Goal: Book appointment/travel/reservation

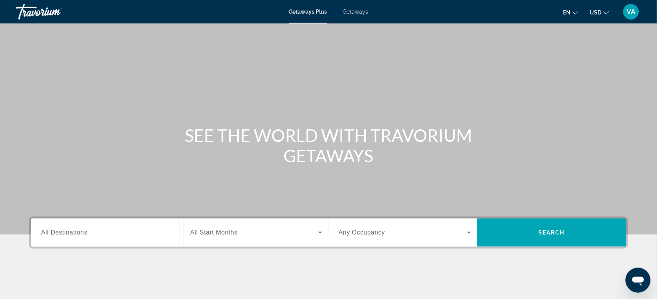
click at [110, 230] on input "Destination All Destinations" at bounding box center [107, 232] width 132 height 9
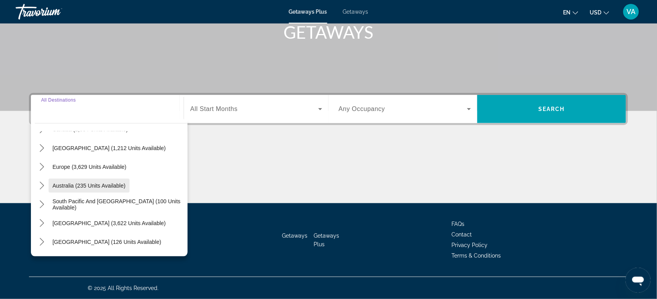
scroll to position [49, 0]
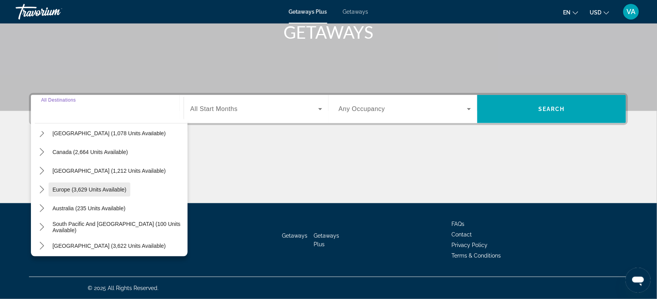
click at [92, 188] on span "Europe (3,629 units available)" at bounding box center [89, 190] width 74 height 6
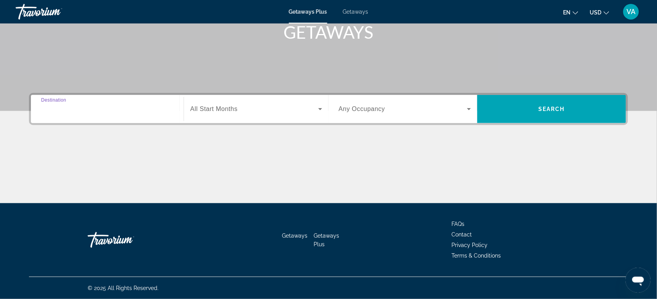
type input "**********"
click at [228, 110] on span "All Start Months" at bounding box center [213, 109] width 47 height 7
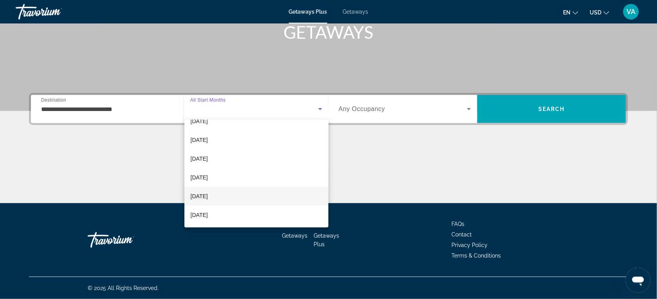
click at [203, 194] on span "[DATE]" at bounding box center [199, 196] width 17 height 9
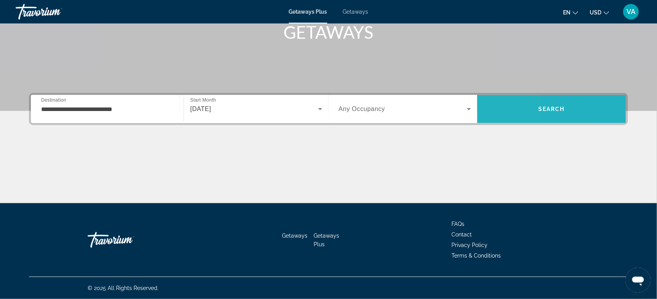
click at [484, 108] on span "Search" at bounding box center [551, 109] width 149 height 19
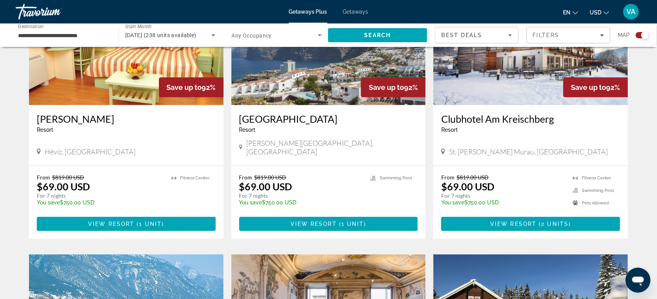
scroll to position [880, 0]
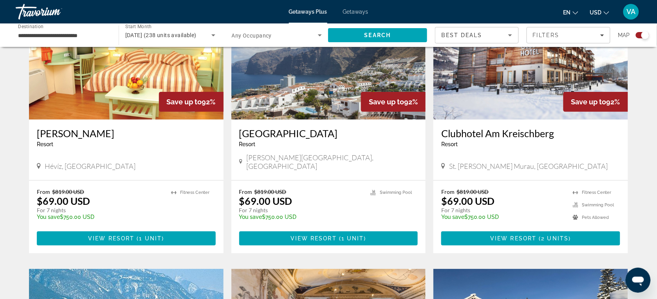
click at [256, 128] on h3 "[GEOGRAPHIC_DATA]" at bounding box center [328, 134] width 179 height 12
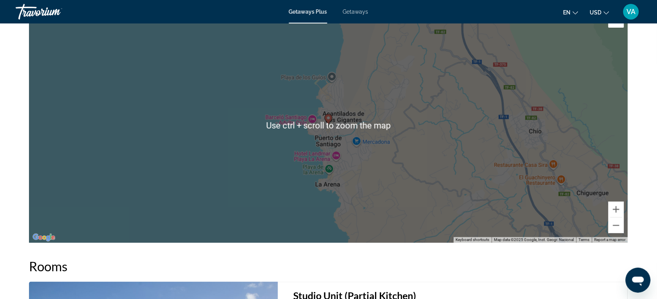
scroll to position [1033, 0]
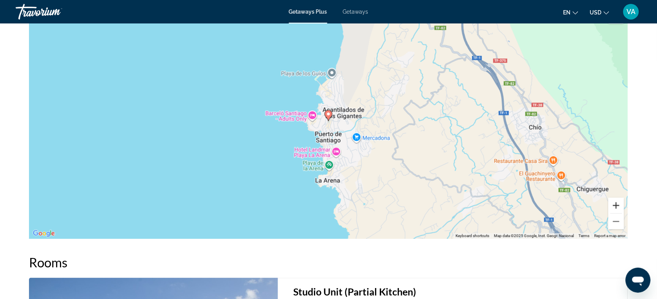
click at [617, 207] on button "Zoom in" at bounding box center [616, 206] width 16 height 16
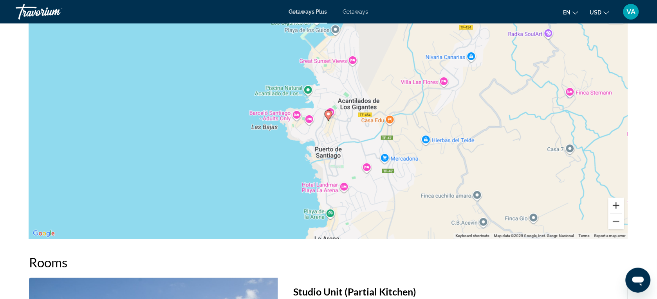
click at [615, 207] on button "Zoom in" at bounding box center [616, 206] width 16 height 16
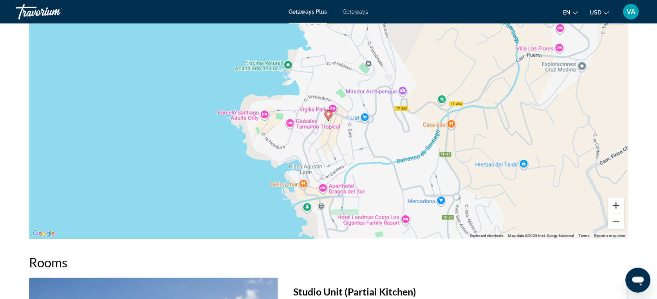
click at [615, 207] on button "Zoom in" at bounding box center [616, 206] width 16 height 16
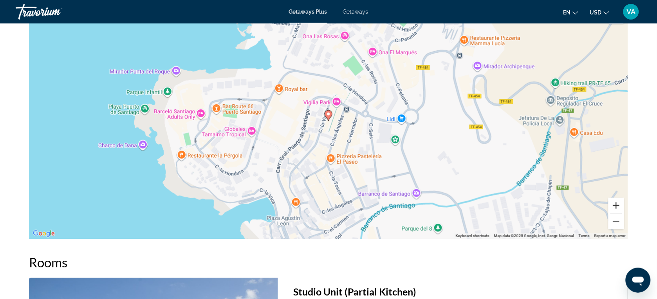
click at [615, 206] on button "Zoom in" at bounding box center [616, 206] width 16 height 16
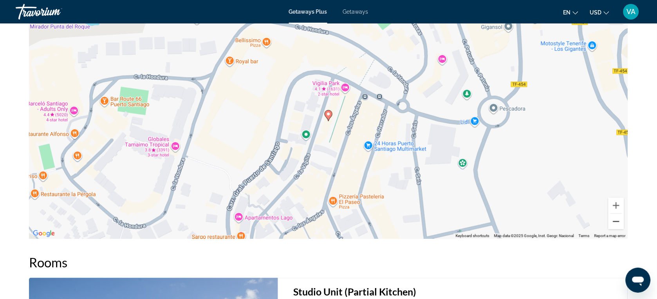
click at [616, 221] on button "Zoom out" at bounding box center [616, 222] width 16 height 16
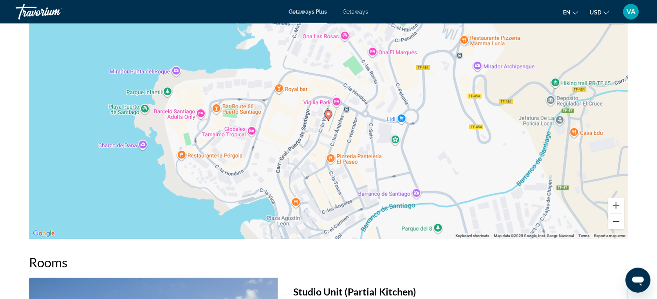
click at [617, 221] on button "Zoom out" at bounding box center [616, 222] width 16 height 16
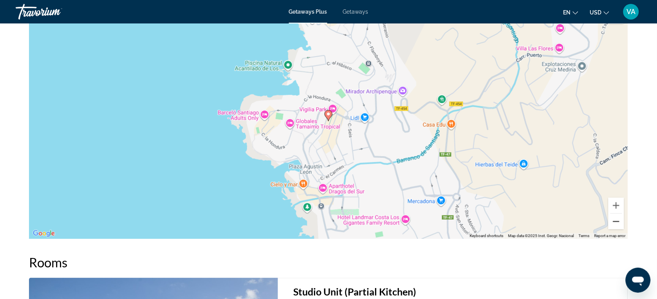
click at [617, 221] on button "Zoom out" at bounding box center [616, 222] width 16 height 16
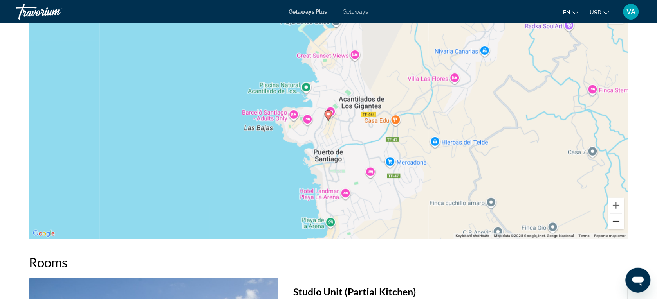
click at [617, 221] on button "Zoom out" at bounding box center [616, 222] width 16 height 16
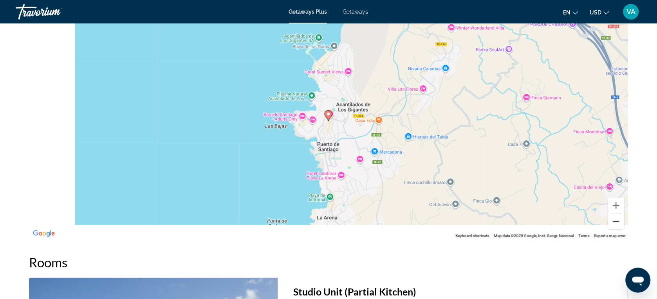
click at [617, 221] on button "Zoom out" at bounding box center [616, 222] width 16 height 16
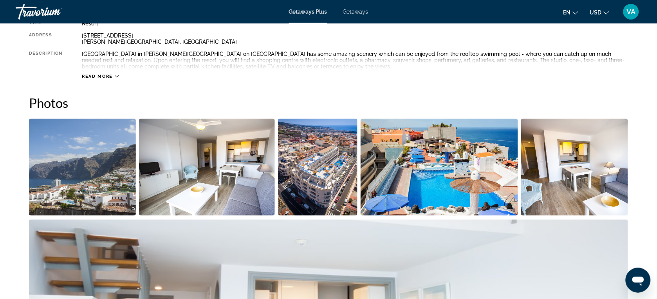
scroll to position [300, 0]
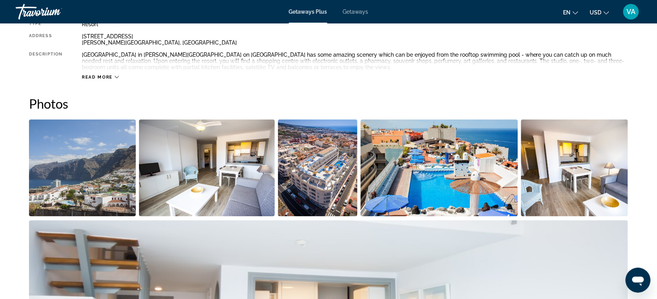
click at [104, 153] on img "Open full-screen image slider" at bounding box center [82, 168] width 107 height 97
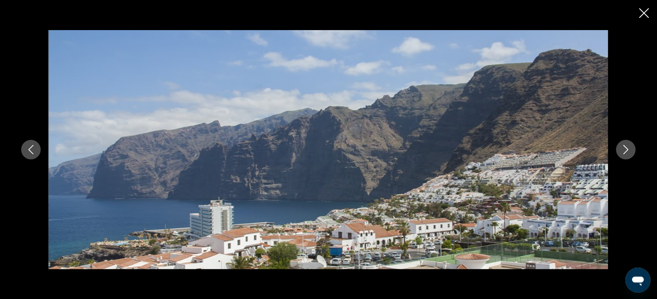
click at [623, 151] on icon "Next image" at bounding box center [625, 149] width 9 height 9
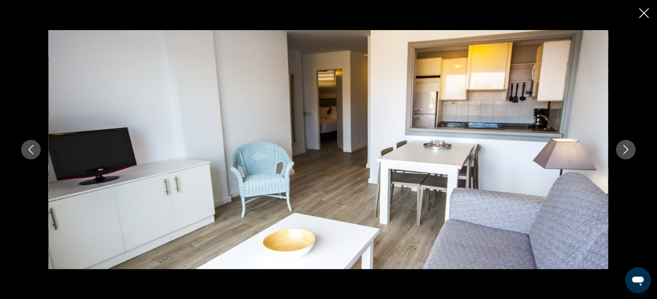
click at [624, 150] on icon "Next image" at bounding box center [625, 149] width 9 height 9
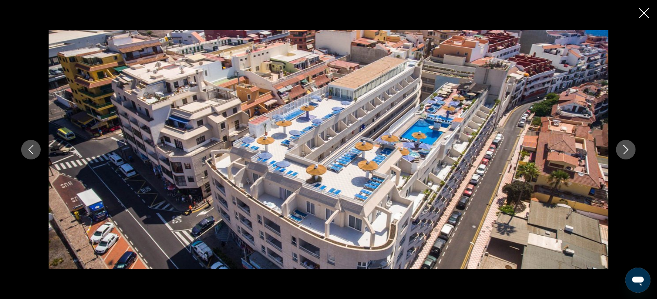
click at [624, 150] on icon "Next image" at bounding box center [625, 149] width 9 height 9
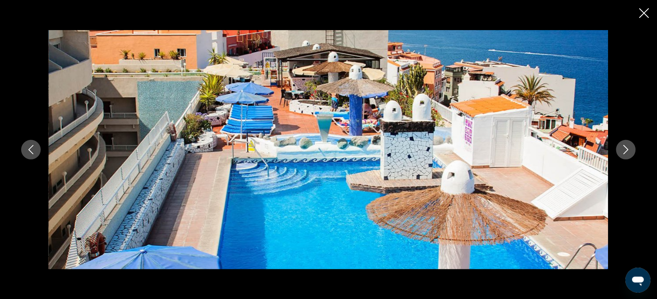
click at [627, 147] on icon "Next image" at bounding box center [625, 149] width 9 height 9
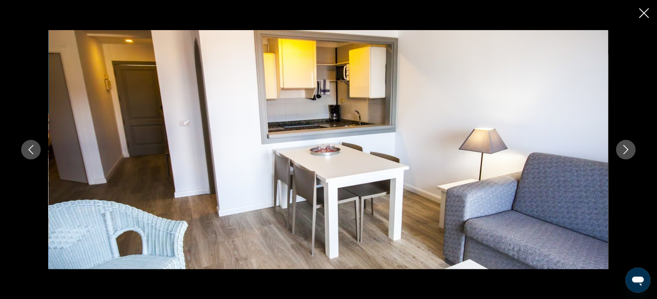
click at [627, 147] on icon "Next image" at bounding box center [625, 149] width 9 height 9
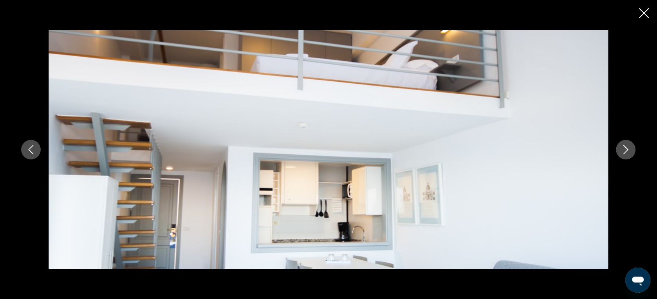
click at [627, 147] on icon "Next image" at bounding box center [625, 149] width 9 height 9
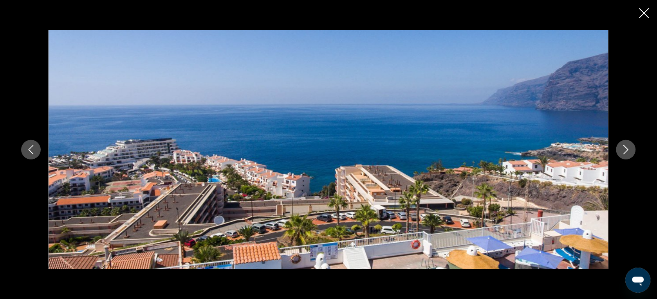
click at [623, 147] on icon "Next image" at bounding box center [625, 149] width 9 height 9
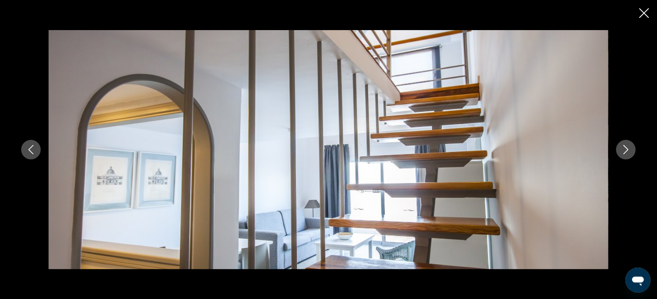
click at [623, 147] on icon "Next image" at bounding box center [625, 149] width 9 height 9
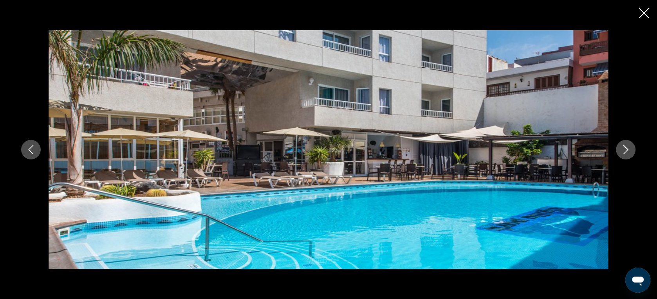
click at [623, 147] on icon "Next image" at bounding box center [625, 149] width 9 height 9
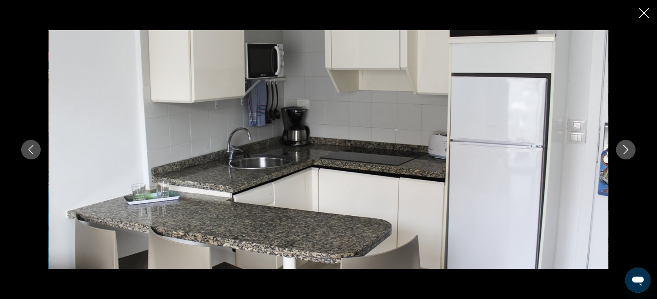
click at [623, 147] on icon "Next image" at bounding box center [625, 149] width 9 height 9
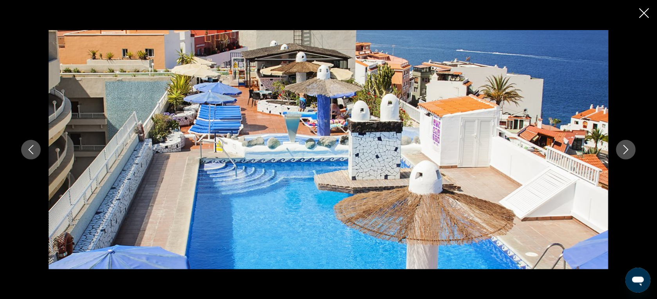
click at [623, 147] on icon "Next image" at bounding box center [625, 149] width 9 height 9
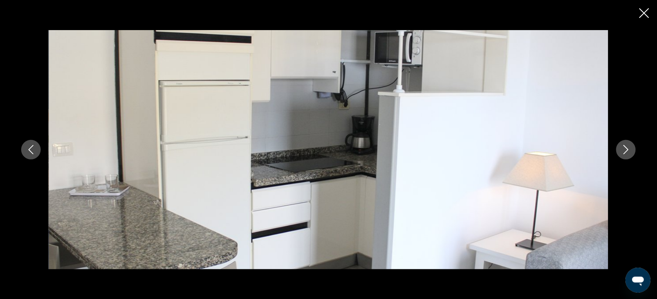
click at [623, 147] on icon "Next image" at bounding box center [625, 149] width 9 height 9
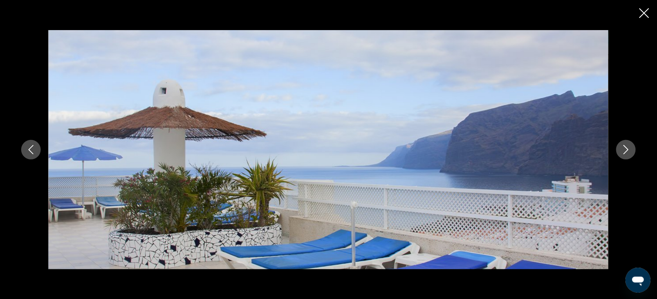
click at [623, 147] on icon "Next image" at bounding box center [625, 149] width 9 height 9
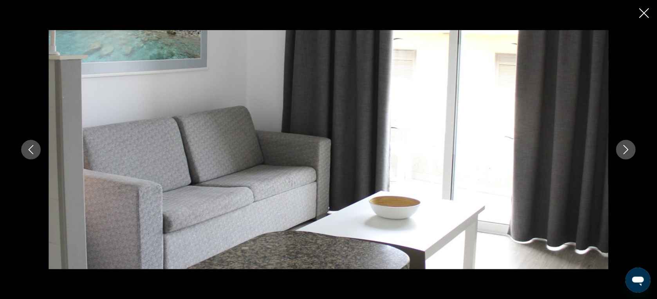
click at [623, 147] on icon "Next image" at bounding box center [625, 149] width 9 height 9
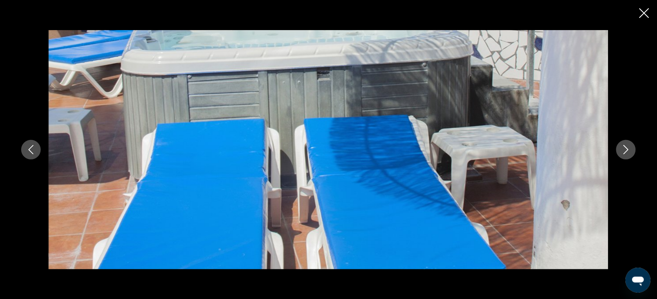
click at [623, 147] on icon "Next image" at bounding box center [625, 149] width 9 height 9
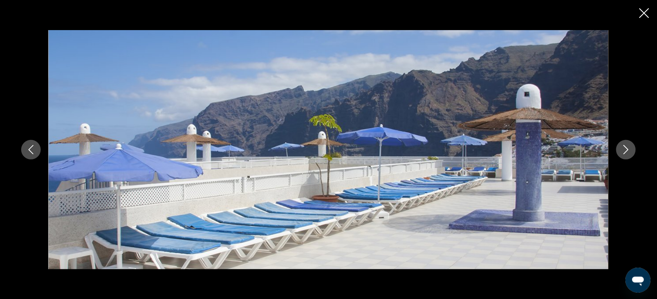
click at [623, 147] on icon "Next image" at bounding box center [625, 149] width 9 height 9
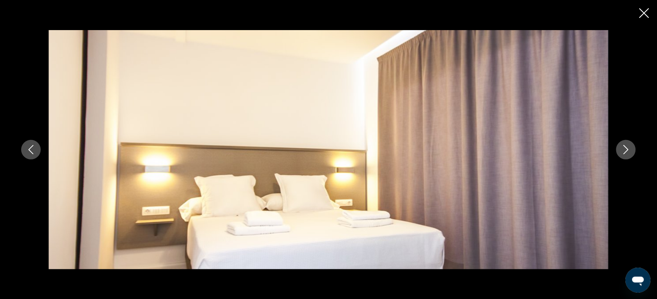
click at [623, 147] on icon "Next image" at bounding box center [625, 149] width 9 height 9
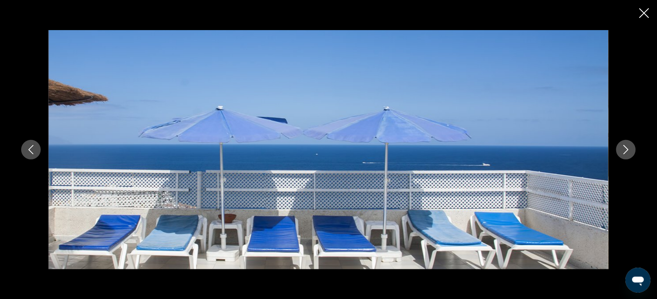
click at [623, 147] on icon "Next image" at bounding box center [625, 149] width 9 height 9
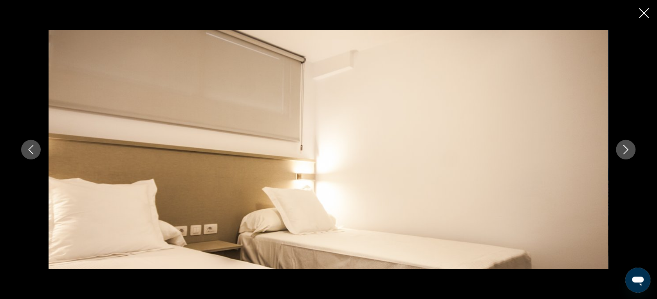
click at [642, 13] on icon "Close slideshow" at bounding box center [644, 13] width 10 height 10
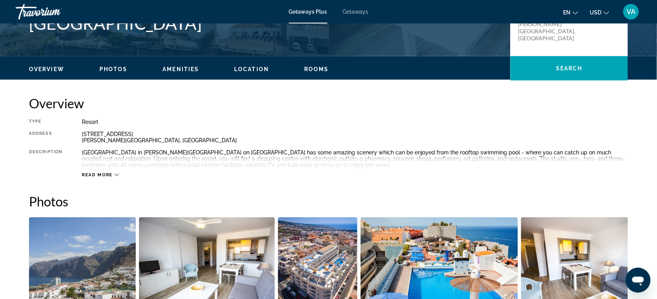
scroll to position [55, 0]
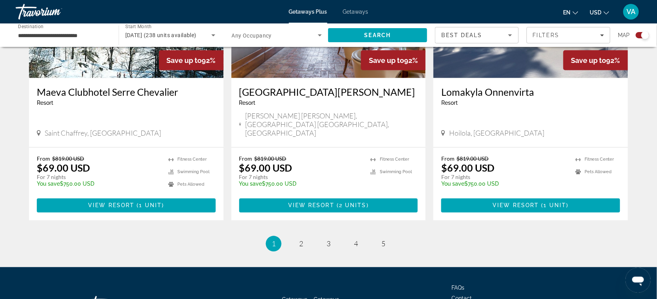
scroll to position [1209, 0]
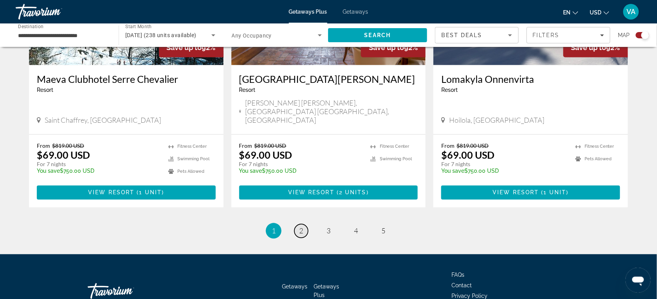
click at [299, 227] on span "2" at bounding box center [301, 231] width 4 height 9
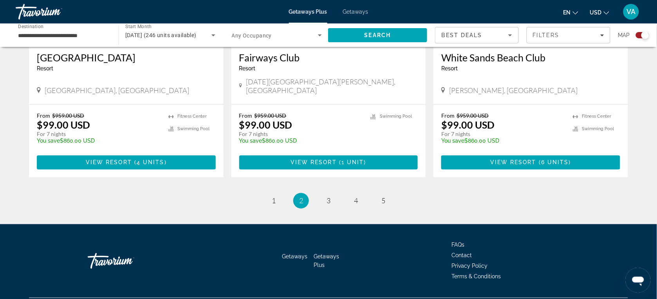
scroll to position [1209, 0]
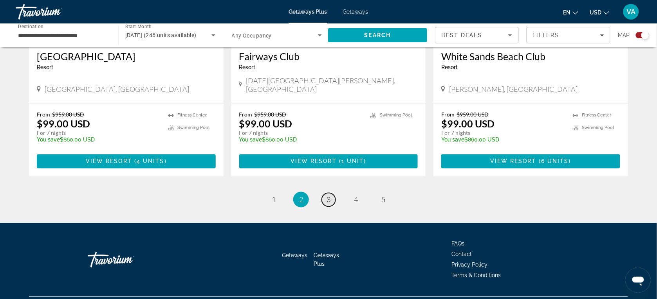
click at [333, 193] on link "page 3" at bounding box center [329, 200] width 14 height 14
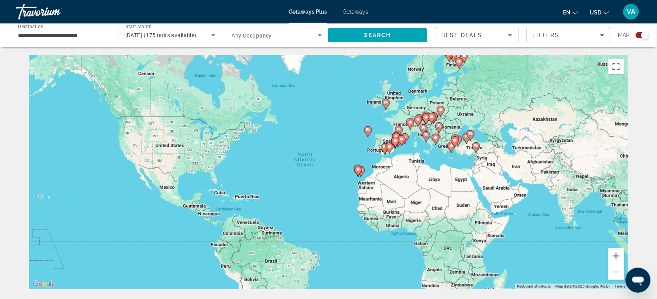
click at [368, 132] on image "Main content" at bounding box center [367, 130] width 5 height 5
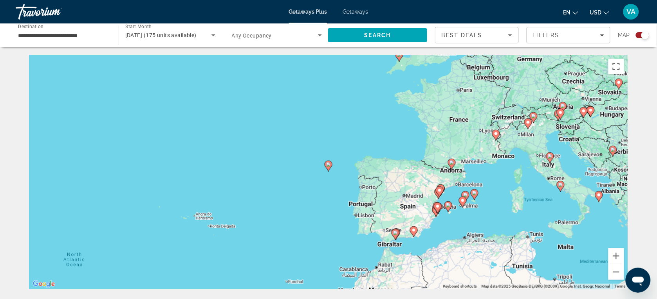
click at [327, 168] on icon "Main content" at bounding box center [328, 166] width 7 height 10
type input "**********"
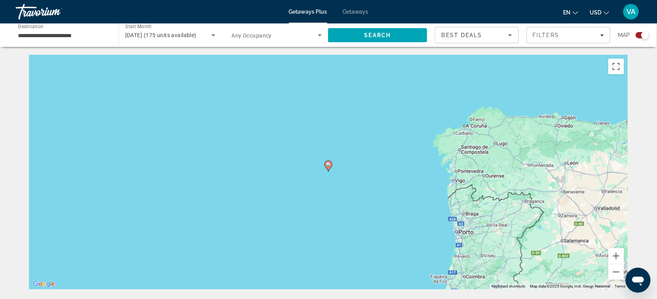
click at [327, 168] on icon "Main content" at bounding box center [328, 166] width 7 height 10
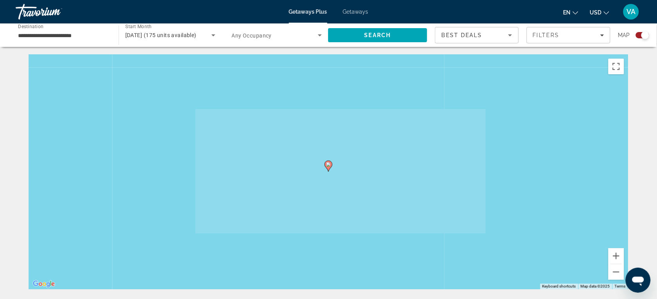
click at [327, 168] on icon "Main content" at bounding box center [328, 166] width 7 height 10
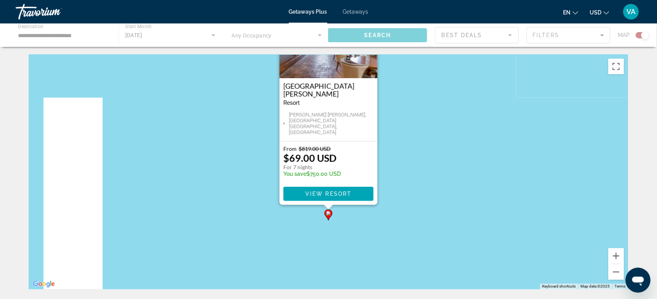
click at [327, 168] on div "[GEOGRAPHIC_DATA][PERSON_NAME] - This is an adults only resort [PERSON_NAME] [P…" at bounding box center [328, 102] width 98 height 205
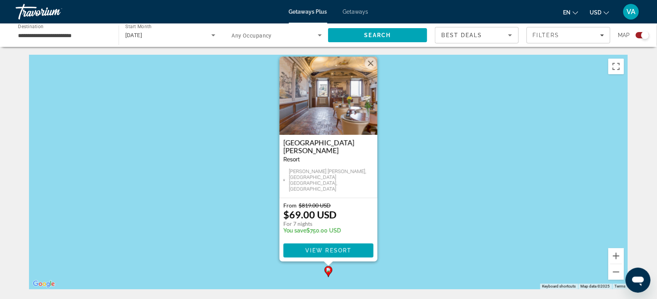
click at [312, 152] on h3 "[GEOGRAPHIC_DATA][PERSON_NAME]" at bounding box center [328, 147] width 90 height 16
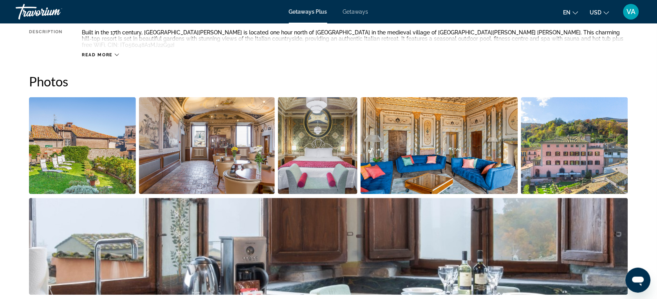
scroll to position [224, 0]
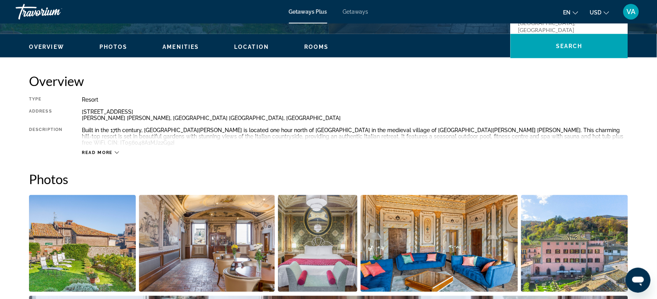
click at [70, 235] on img "Open full-screen image slider" at bounding box center [82, 243] width 107 height 97
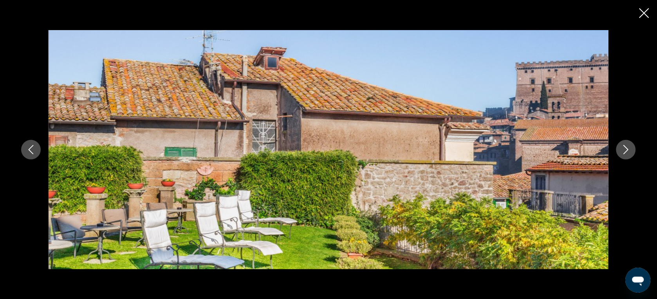
click at [629, 153] on icon "Next image" at bounding box center [625, 149] width 9 height 9
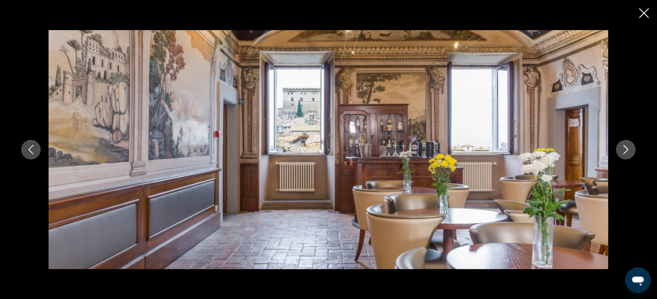
click at [627, 153] on icon "Next image" at bounding box center [625, 149] width 9 height 9
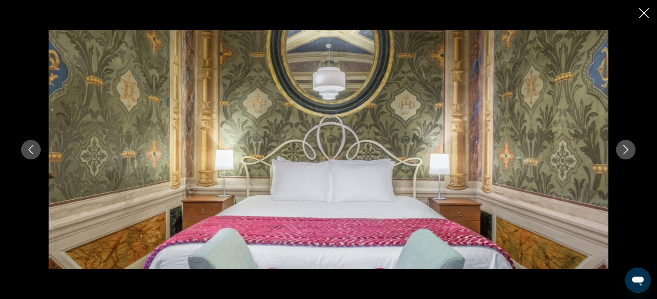
click at [627, 153] on icon "Next image" at bounding box center [625, 149] width 9 height 9
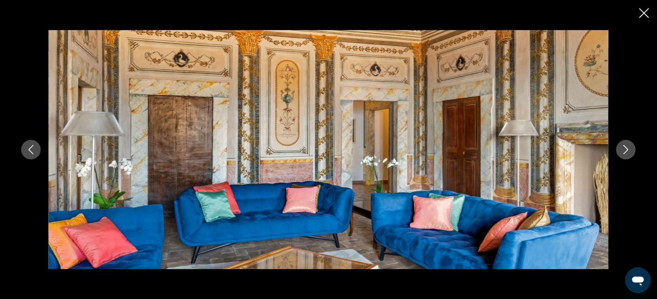
click at [624, 153] on icon "Next image" at bounding box center [625, 149] width 5 height 9
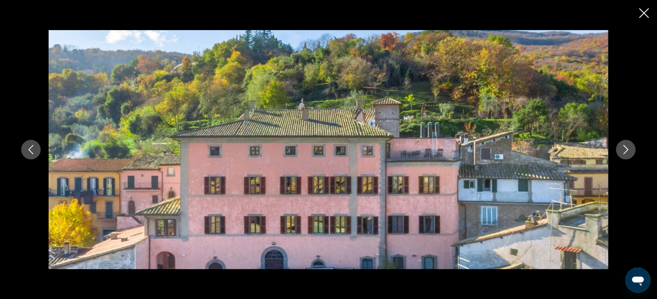
click at [624, 153] on icon "Next image" at bounding box center [625, 149] width 5 height 9
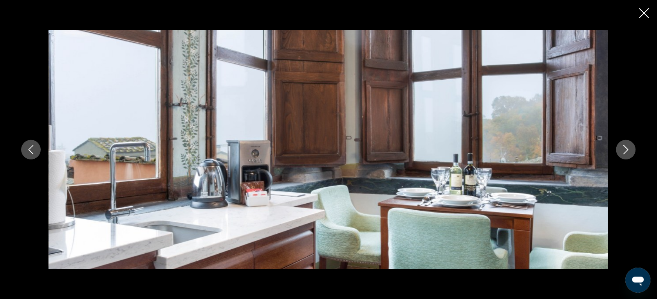
click at [623, 153] on icon "Next image" at bounding box center [625, 149] width 5 height 9
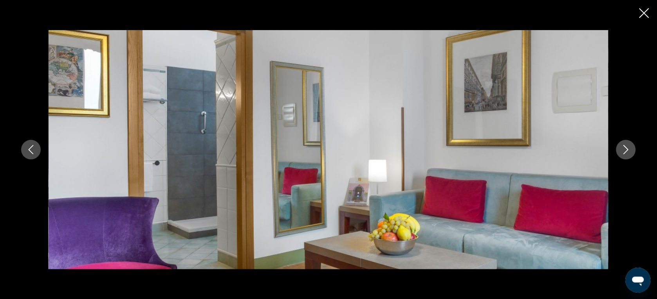
click at [622, 153] on icon "Next image" at bounding box center [625, 149] width 9 height 9
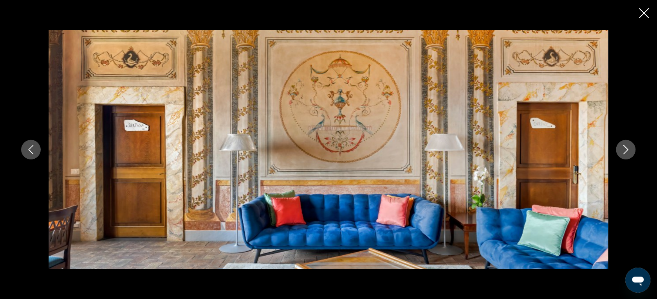
click at [622, 153] on icon "Next image" at bounding box center [625, 149] width 9 height 9
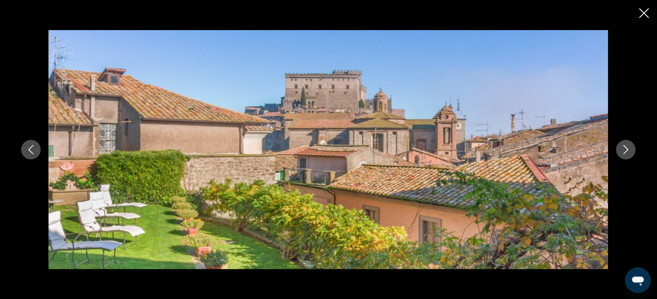
click at [621, 153] on icon "Next image" at bounding box center [625, 149] width 9 height 9
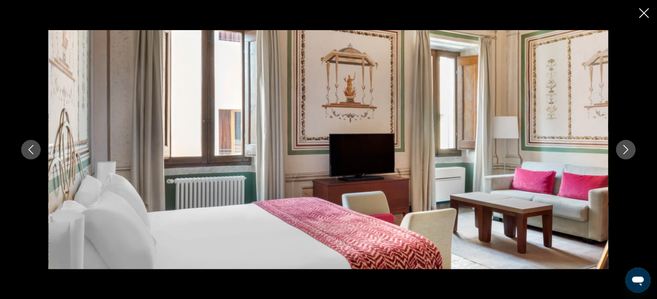
click at [621, 153] on icon "Next image" at bounding box center [625, 149] width 9 height 9
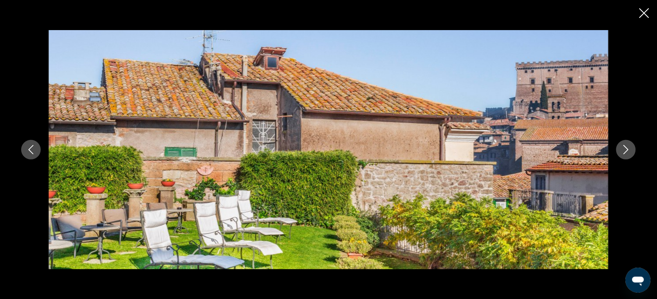
click at [621, 153] on icon "Next image" at bounding box center [625, 149] width 9 height 9
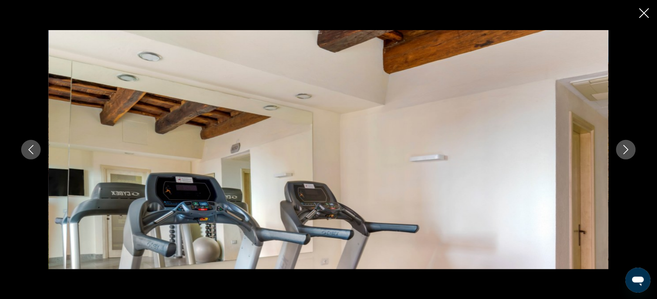
click at [621, 153] on icon "Next image" at bounding box center [625, 149] width 9 height 9
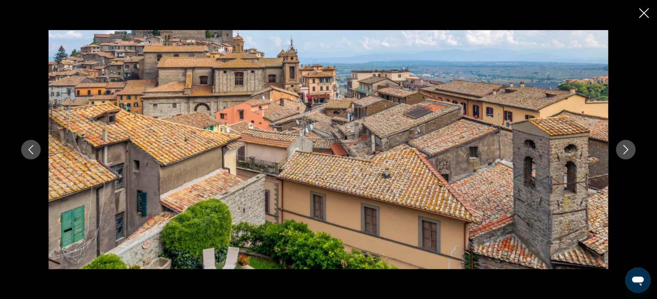
click at [621, 153] on icon "Next image" at bounding box center [625, 149] width 9 height 9
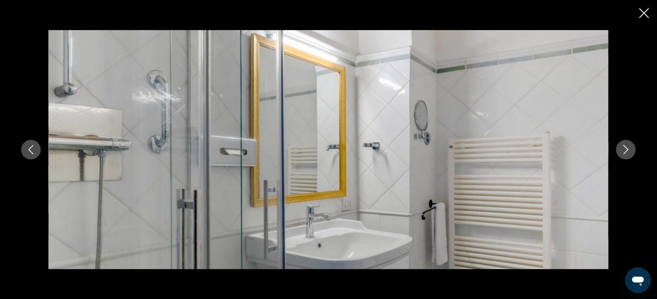
click at [621, 153] on icon "Next image" at bounding box center [625, 149] width 9 height 9
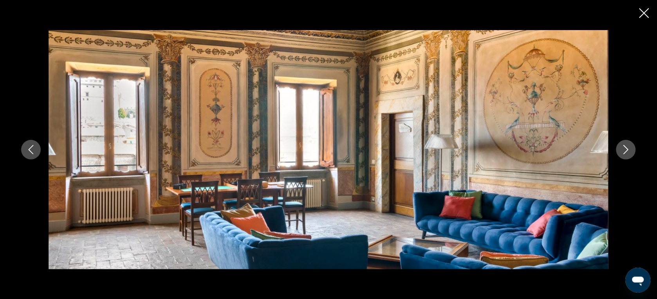
click at [621, 153] on icon "Next image" at bounding box center [625, 149] width 9 height 9
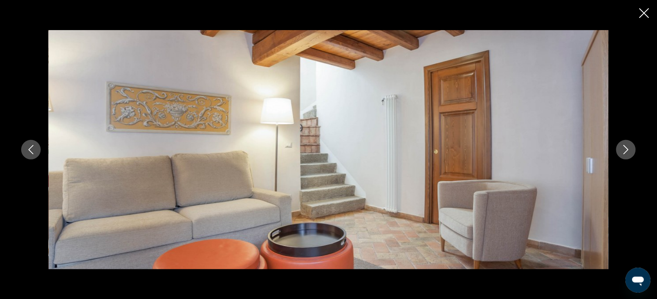
click at [642, 15] on icon "Close slideshow" at bounding box center [644, 13] width 10 height 10
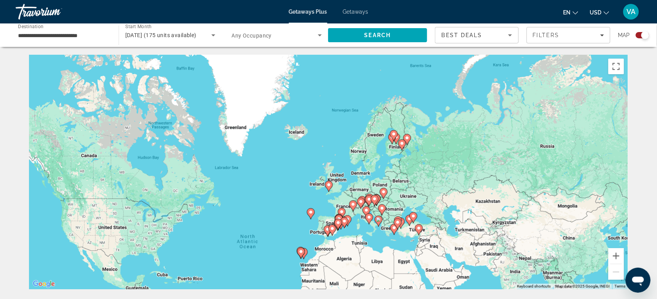
drag, startPoint x: 453, startPoint y: 143, endPoint x: 394, endPoint y: 231, distance: 105.8
click at [394, 254] on div "Main content" at bounding box center [570, 254] width 599 height 0
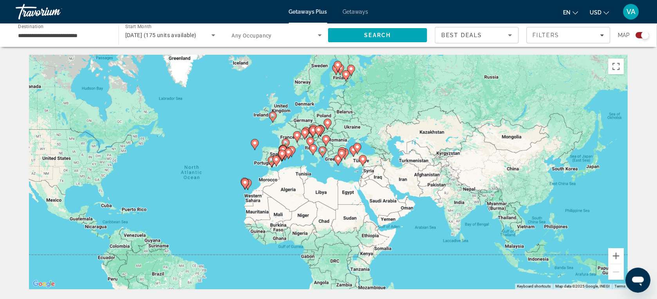
drag, startPoint x: 405, startPoint y: 257, endPoint x: 360, endPoint y: 182, distance: 86.7
click at [360, 182] on div "To activate drag with keyboard, press Alt + Enter. Once in keyboard drag state,…" at bounding box center [328, 172] width 599 height 235
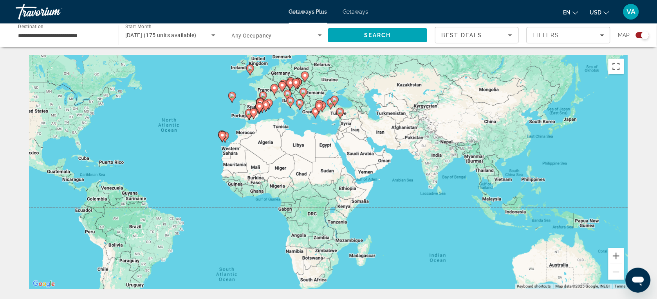
drag, startPoint x: 396, startPoint y: 227, endPoint x: 373, endPoint y: 179, distance: 53.2
click at [373, 179] on div "To activate drag with keyboard, press Alt + Enter. Once in keyboard drag state,…" at bounding box center [328, 172] width 599 height 235
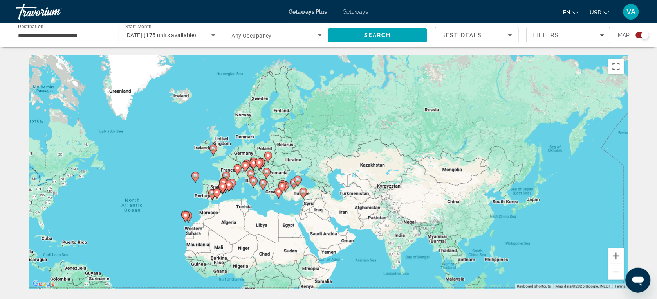
drag, startPoint x: 491, startPoint y: 130, endPoint x: 464, endPoint y: 202, distance: 77.5
click at [462, 203] on div "To activate drag with keyboard, press Alt + Enter. Once in keyboard drag state,…" at bounding box center [328, 172] width 599 height 235
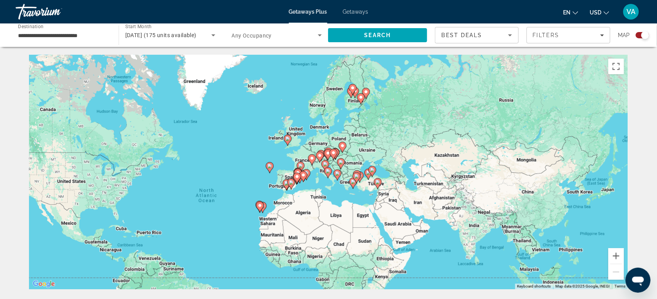
drag, startPoint x: 365, startPoint y: 141, endPoint x: 441, endPoint y: 132, distance: 76.0
click at [441, 132] on div "To activate drag with keyboard, press Alt + Enter. Once in keyboard drag state,…" at bounding box center [328, 172] width 599 height 235
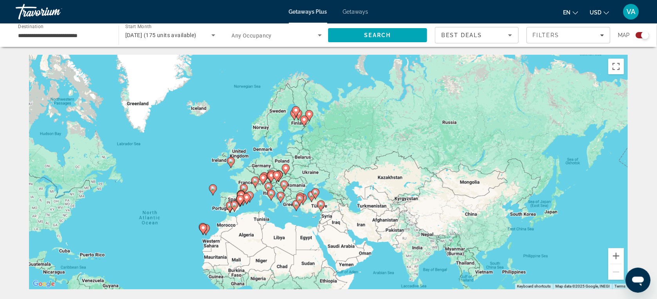
drag, startPoint x: 423, startPoint y: 184, endPoint x: 376, endPoint y: 205, distance: 51.2
click at [366, 206] on div "To activate drag with keyboard, press Alt + Enter. Once in keyboard drag state,…" at bounding box center [328, 172] width 599 height 235
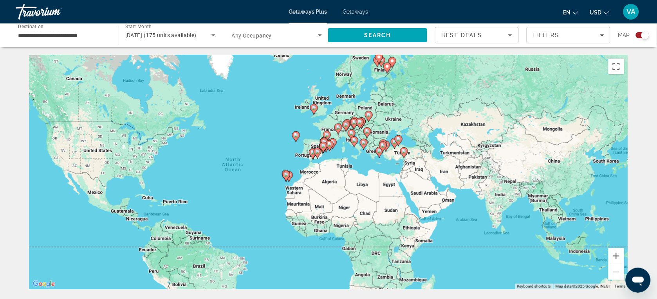
drag, startPoint x: 428, startPoint y: 206, endPoint x: 494, endPoint y: 151, distance: 86.4
click at [494, 151] on div "To activate drag with keyboard, press Alt + Enter. Once in keyboard drag state,…" at bounding box center [328, 172] width 599 height 235
click at [611, 254] on button "Zoom in" at bounding box center [616, 256] width 16 height 16
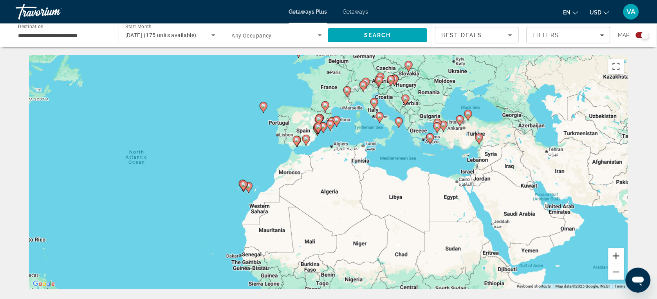
click at [611, 254] on button "Zoom in" at bounding box center [616, 256] width 16 height 16
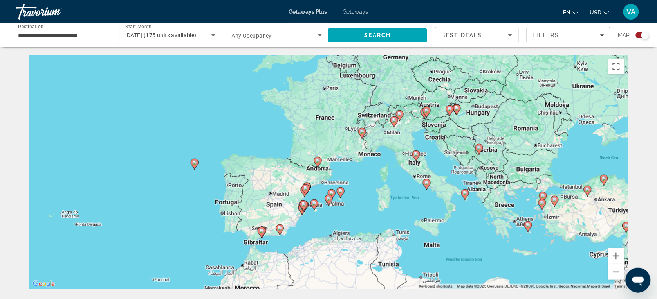
drag, startPoint x: 517, startPoint y: 157, endPoint x: 511, endPoint y: 268, distance: 111.6
click at [511, 270] on div "To activate drag with keyboard, press Alt + Enter. Once in keyboard drag state,…" at bounding box center [328, 172] width 599 height 235
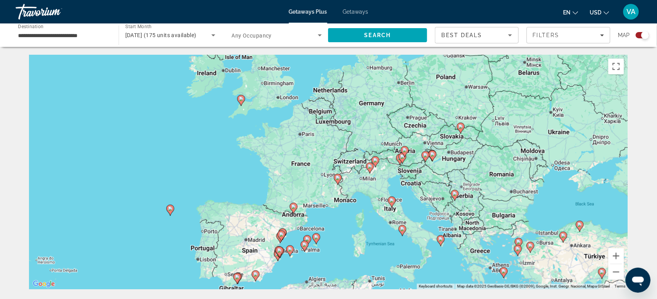
drag, startPoint x: 434, startPoint y: 147, endPoint x: 412, endPoint y: 196, distance: 53.6
click at [409, 198] on div "To activate drag with keyboard, press Alt + Enter. Once in keyboard drag state,…" at bounding box center [328, 172] width 599 height 235
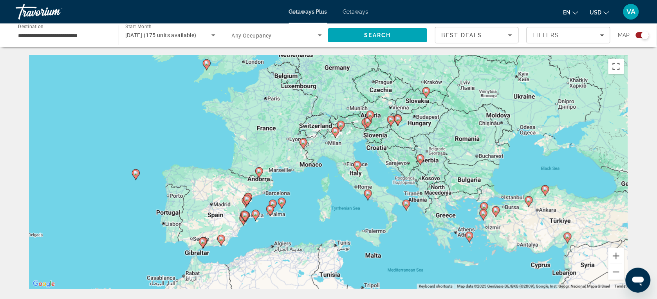
drag, startPoint x: 389, startPoint y: 230, endPoint x: 355, endPoint y: 193, distance: 50.1
click at [355, 193] on div "To activate drag with keyboard, press Alt + Enter. Once in keyboard drag state,…" at bounding box center [328, 172] width 599 height 235
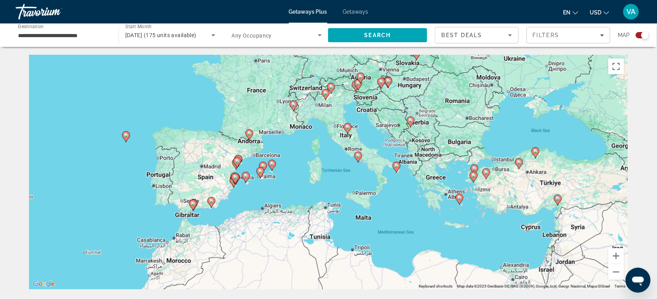
drag, startPoint x: 299, startPoint y: 222, endPoint x: 288, endPoint y: 186, distance: 37.6
click at [288, 186] on div "To activate drag with keyboard, press Alt + Enter. Once in keyboard drag state,…" at bounding box center [328, 172] width 599 height 235
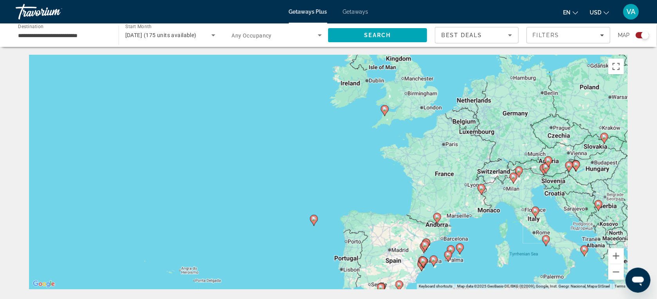
drag, startPoint x: 296, startPoint y: 182, endPoint x: 472, endPoint y: 247, distance: 187.4
click at [484, 263] on div "To activate drag with keyboard, press Alt + Enter. Once in keyboard drag state,…" at bounding box center [328, 172] width 599 height 235
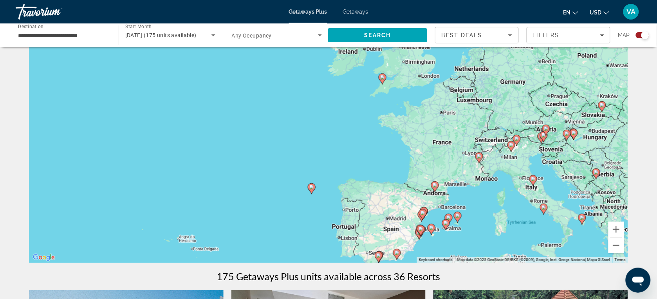
scroll to position [49, 0]
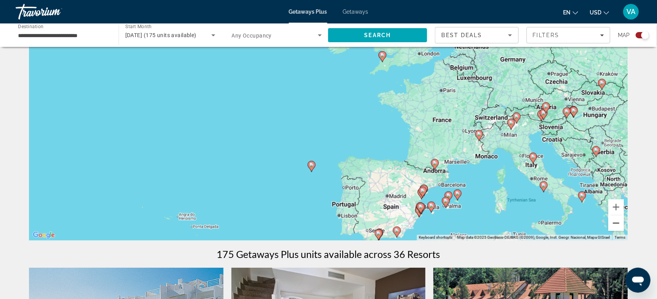
click at [615, 223] on button "Zoom out" at bounding box center [616, 224] width 16 height 16
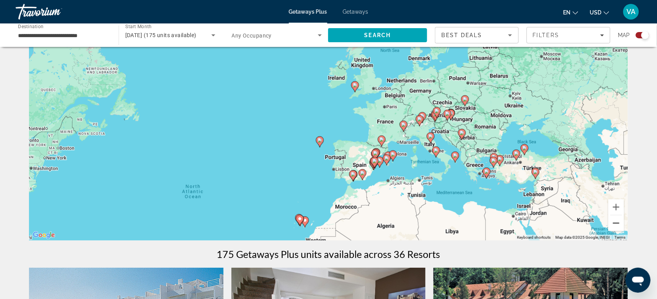
click at [615, 223] on button "Zoom out" at bounding box center [616, 224] width 16 height 16
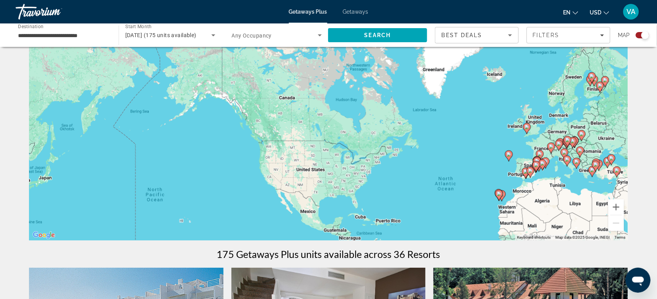
drag, startPoint x: 288, startPoint y: 165, endPoint x: 473, endPoint y: 188, distance: 186.4
click at [476, 192] on div "To activate drag with keyboard, press Alt + Enter. Once in keyboard drag state,…" at bounding box center [328, 123] width 599 height 235
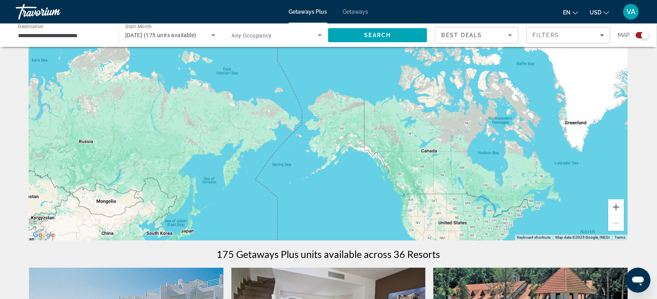
drag, startPoint x: 233, startPoint y: 114, endPoint x: 374, endPoint y: 165, distance: 149.8
click at [374, 167] on div "To activate drag with keyboard, press Alt + Enter. Once in keyboard drag state,…" at bounding box center [328, 123] width 599 height 235
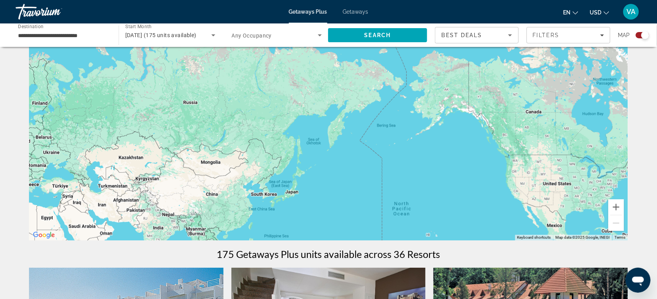
drag, startPoint x: 316, startPoint y: 176, endPoint x: 421, endPoint y: 138, distance: 112.5
click at [421, 138] on div "Main content" at bounding box center [328, 123] width 599 height 235
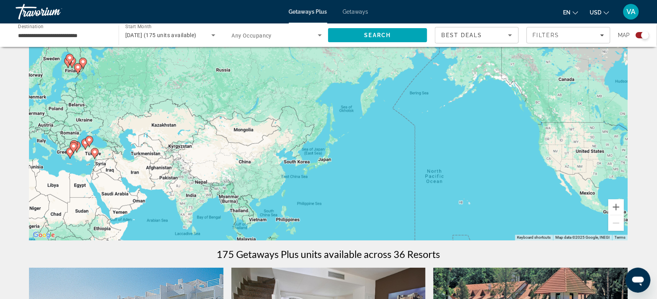
drag, startPoint x: 359, startPoint y: 171, endPoint x: 386, endPoint y: 149, distance: 35.0
click at [386, 149] on div "To activate drag with keyboard, press Alt + Enter. Once in keyboard drag state,…" at bounding box center [328, 123] width 599 height 235
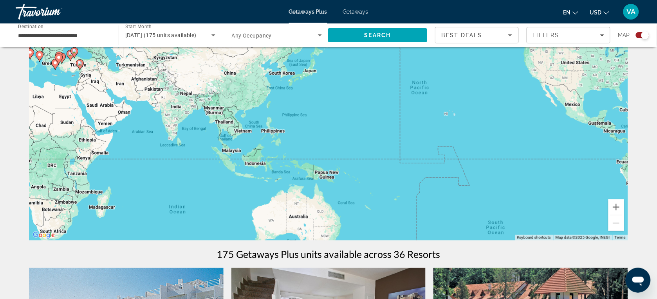
drag, startPoint x: 375, startPoint y: 178, endPoint x: 359, endPoint y: 87, distance: 92.5
click at [359, 87] on div "To activate drag with keyboard, press Alt + Enter. Once in keyboard drag state,…" at bounding box center [328, 123] width 599 height 235
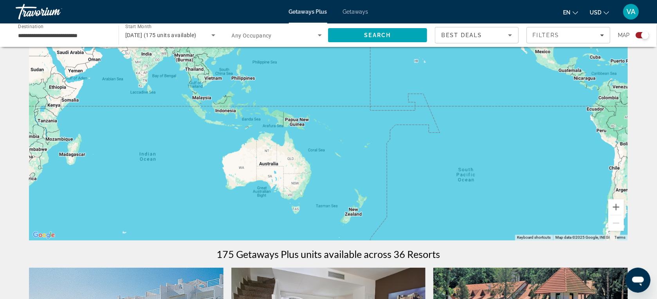
drag, startPoint x: 430, startPoint y: 198, endPoint x: 400, endPoint y: 145, distance: 60.6
click at [400, 145] on div "To activate drag with keyboard, press Alt + Enter. Once in keyboard drag state,…" at bounding box center [328, 123] width 599 height 235
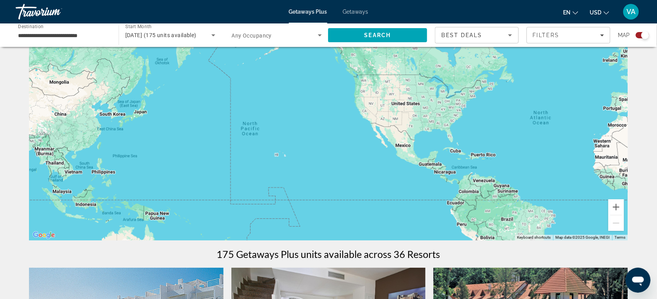
drag, startPoint x: 417, startPoint y: 142, endPoint x: 296, endPoint y: 244, distance: 158.3
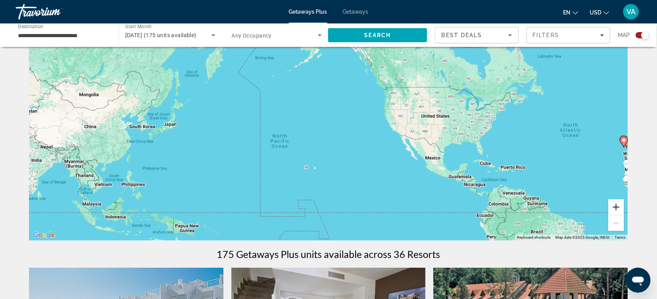
click at [614, 205] on button "Zoom in" at bounding box center [616, 208] width 16 height 16
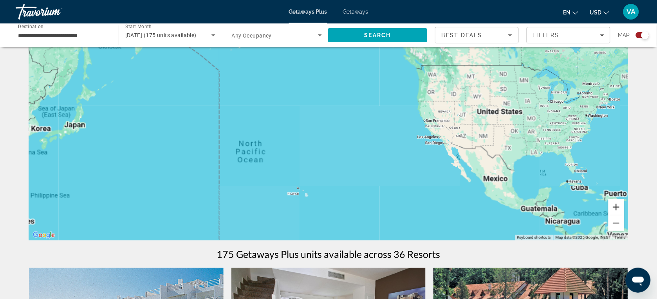
click at [614, 205] on button "Zoom in" at bounding box center [616, 208] width 16 height 16
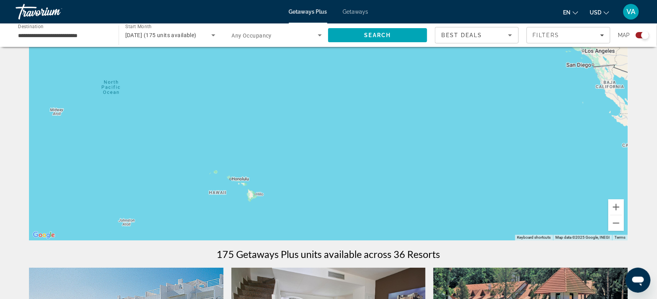
drag, startPoint x: 465, startPoint y: 192, endPoint x: 443, endPoint y: 83, distance: 110.6
click at [443, 83] on div "Main content" at bounding box center [328, 123] width 599 height 235
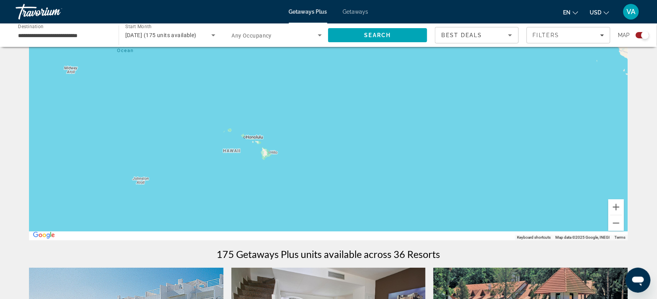
drag, startPoint x: 386, startPoint y: 130, endPoint x: 400, endPoint y: 88, distance: 43.8
click at [400, 88] on div "Main content" at bounding box center [328, 123] width 599 height 235
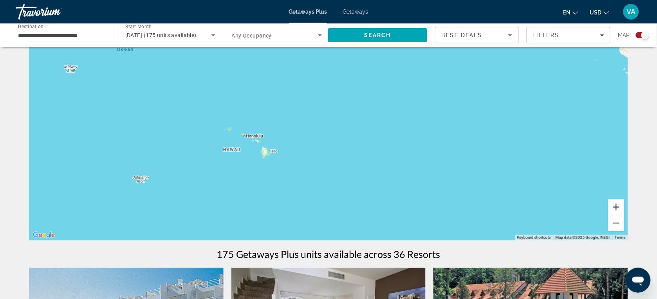
click at [619, 202] on button "Zoom in" at bounding box center [616, 208] width 16 height 16
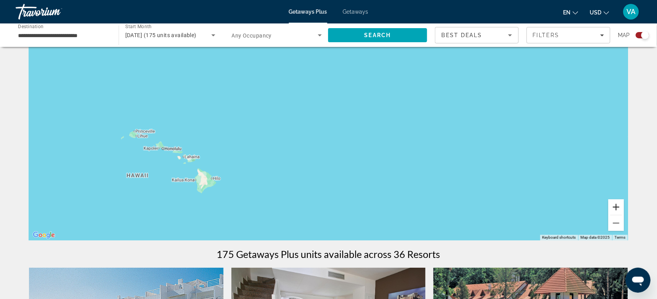
click at [617, 202] on button "Zoom in" at bounding box center [616, 208] width 16 height 16
click at [617, 204] on button "Zoom in" at bounding box center [616, 208] width 16 height 16
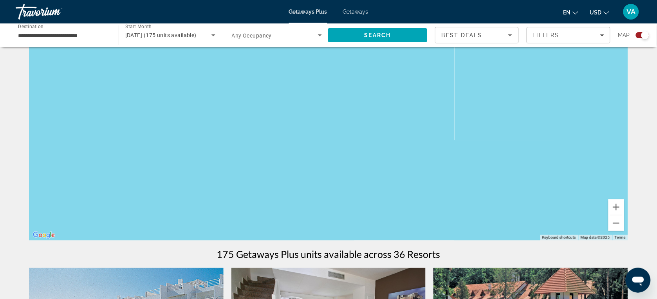
drag, startPoint x: 451, startPoint y: 191, endPoint x: 622, endPoint y: 153, distance: 176.0
click at [622, 153] on div "Main content" at bounding box center [328, 123] width 599 height 235
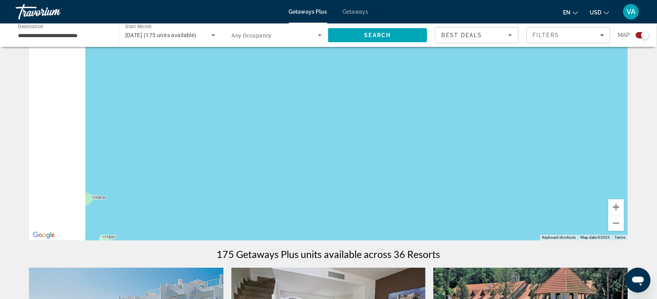
drag, startPoint x: 432, startPoint y: 179, endPoint x: 591, endPoint y: 130, distance: 166.6
click at [591, 130] on div "Main content" at bounding box center [328, 123] width 599 height 235
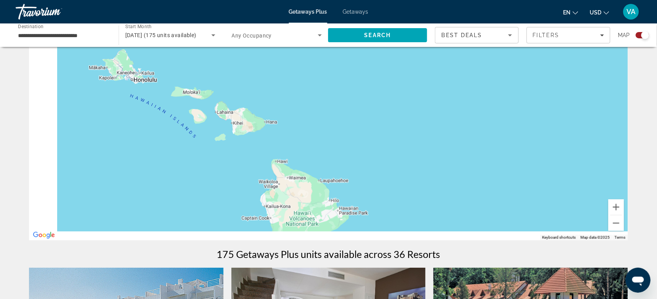
drag, startPoint x: 445, startPoint y: 195, endPoint x: 589, endPoint y: 137, distance: 154.8
click at [589, 137] on div "Main content" at bounding box center [328, 123] width 599 height 235
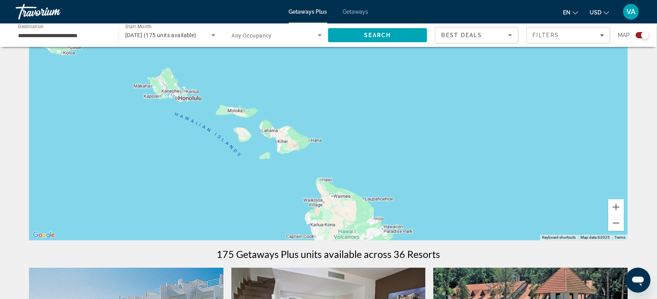
drag, startPoint x: 516, startPoint y: 173, endPoint x: 554, endPoint y: 195, distance: 43.8
click at [554, 195] on div "Main content" at bounding box center [328, 123] width 599 height 235
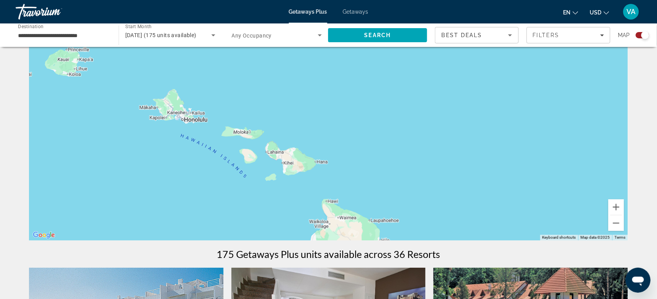
drag, startPoint x: 540, startPoint y: 184, endPoint x: 579, endPoint y: 225, distance: 56.5
click at [578, 225] on div "Main content" at bounding box center [328, 123] width 599 height 235
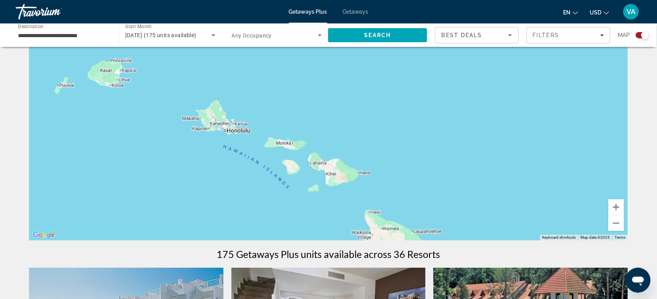
drag, startPoint x: 518, startPoint y: 194, endPoint x: 484, endPoint y: 157, distance: 50.4
click at [484, 157] on div "Main content" at bounding box center [328, 123] width 599 height 235
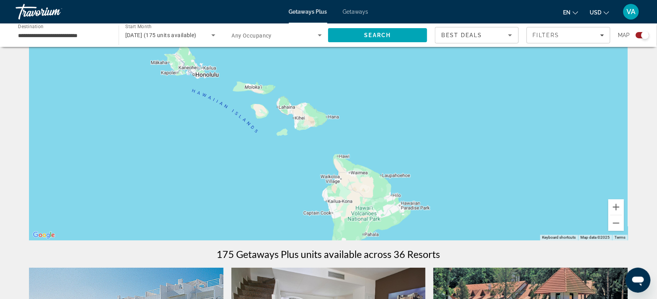
drag, startPoint x: 466, startPoint y: 162, endPoint x: 432, endPoint y: 104, distance: 67.6
click at [432, 104] on div "Main content" at bounding box center [328, 123] width 599 height 235
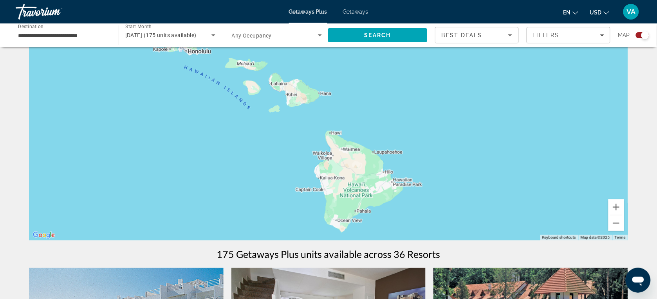
drag, startPoint x: 453, startPoint y: 157, endPoint x: 445, endPoint y: 131, distance: 26.2
click at [445, 131] on div "Main content" at bounding box center [328, 123] width 599 height 235
click at [612, 210] on button "Zoom in" at bounding box center [616, 208] width 16 height 16
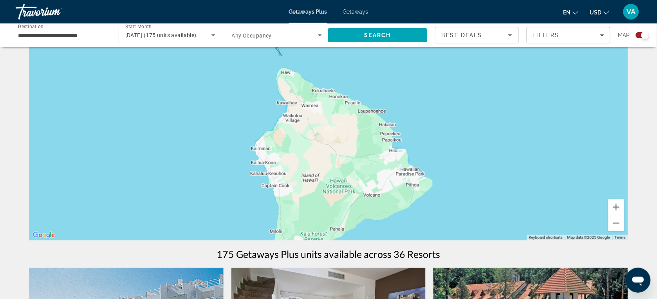
drag, startPoint x: 574, startPoint y: 216, endPoint x: 530, endPoint y: 146, distance: 83.2
click at [530, 146] on div "Main content" at bounding box center [328, 123] width 599 height 235
click at [613, 225] on button "Zoom out" at bounding box center [616, 224] width 16 height 16
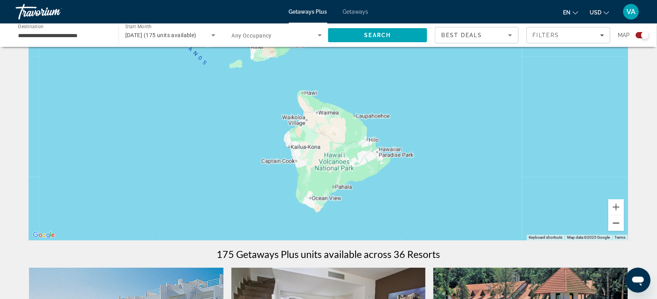
click at [613, 225] on button "Zoom out" at bounding box center [616, 224] width 16 height 16
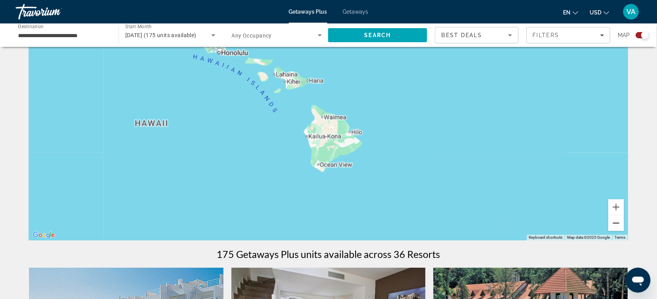
click at [614, 225] on button "Zoom out" at bounding box center [616, 224] width 16 height 16
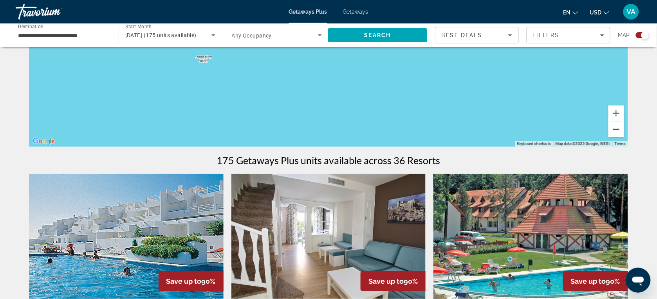
scroll to position [147, 0]
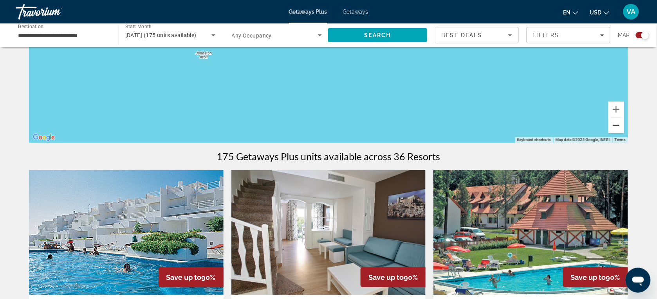
click at [615, 129] on button "Zoom out" at bounding box center [616, 126] width 16 height 16
click at [615, 128] on button "Zoom out" at bounding box center [616, 126] width 16 height 16
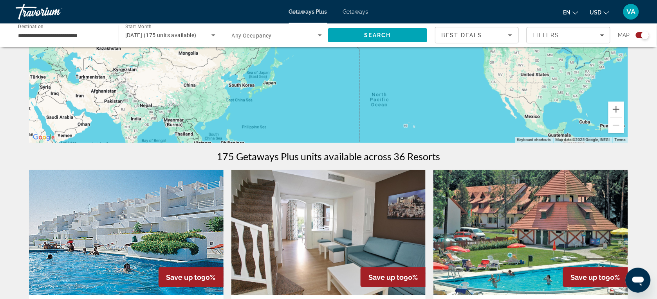
drag, startPoint x: 432, startPoint y: 100, endPoint x: 519, endPoint y: 198, distance: 131.1
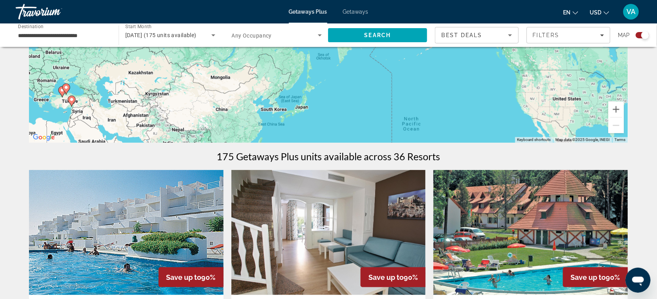
drag, startPoint x: 458, startPoint y: 122, endPoint x: 490, endPoint y: 147, distance: 40.5
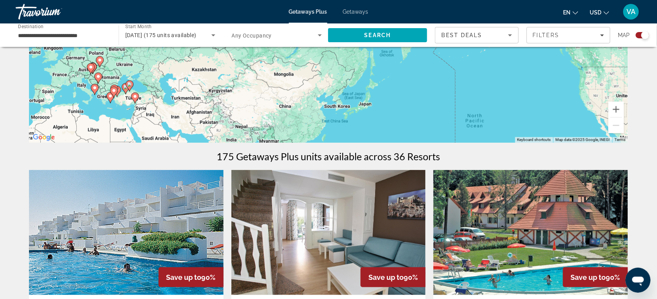
drag, startPoint x: 461, startPoint y: 104, endPoint x: 522, endPoint y: 102, distance: 61.5
click at [522, 102] on div "To activate drag with keyboard, press Alt + Enter. Once in keyboard drag state,…" at bounding box center [328, 25] width 599 height 235
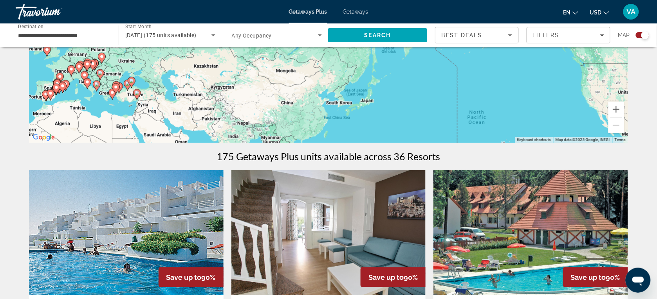
drag, startPoint x: 524, startPoint y: 98, endPoint x: 527, endPoint y: 94, distance: 4.8
click at [527, 94] on div "To activate drag with keyboard, press Alt + Enter. Once in keyboard drag state,…" at bounding box center [328, 25] width 599 height 235
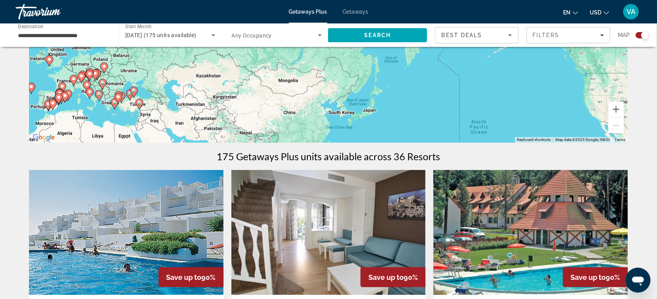
drag, startPoint x: 513, startPoint y: 116, endPoint x: 514, endPoint y: 126, distance: 9.8
click at [514, 126] on div "To activate drag with keyboard, press Alt + Enter. Once in keyboard drag state,…" at bounding box center [328, 25] width 599 height 235
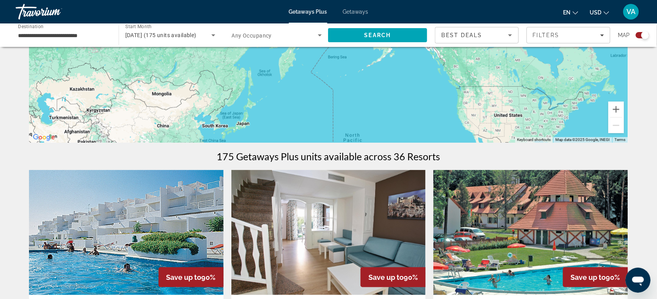
drag, startPoint x: 535, startPoint y: 124, endPoint x: 82, endPoint y: 85, distance: 454.4
click at [82, 85] on div "To activate drag with keyboard, press Alt + Enter. Once in keyboard drag state,…" at bounding box center [328, 25] width 599 height 235
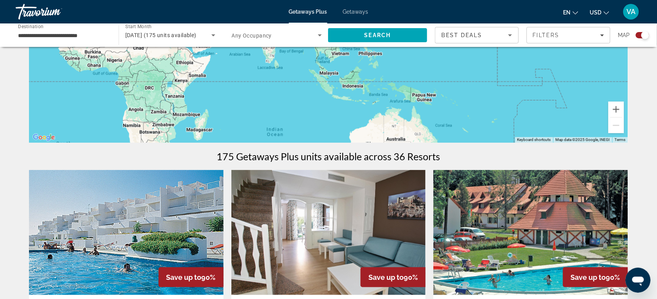
drag, startPoint x: 173, startPoint y: 67, endPoint x: 484, endPoint y: 117, distance: 314.7
click at [500, 106] on div "To activate drag with keyboard, press Alt + Enter. Once in keyboard drag state,…" at bounding box center [328, 25] width 599 height 235
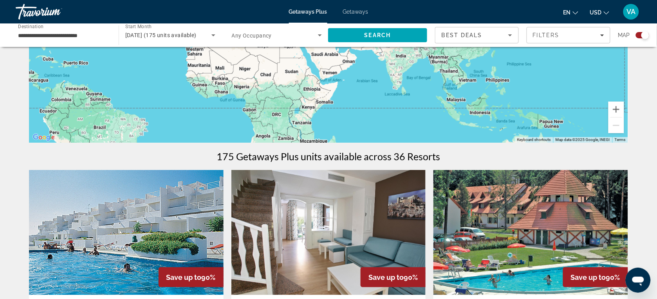
drag, startPoint x: 255, startPoint y: 80, endPoint x: 398, endPoint y: 107, distance: 145.6
click at [398, 107] on div "To activate drag with keyboard, press Alt + Enter. Once in keyboard drag state,…" at bounding box center [328, 25] width 599 height 235
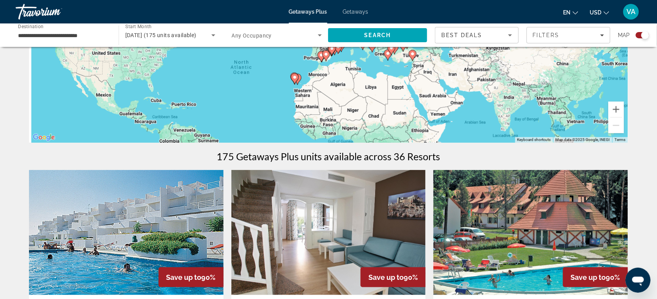
drag, startPoint x: 168, startPoint y: 71, endPoint x: 251, endPoint y: 113, distance: 92.7
click at [251, 113] on div "To activate drag with keyboard, press Alt + Enter. Once in keyboard drag state,…" at bounding box center [328, 25] width 599 height 235
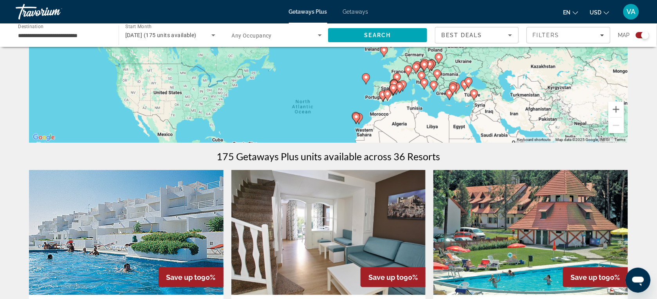
drag, startPoint x: 302, startPoint y: 115, endPoint x: 344, endPoint y: 147, distance: 51.9
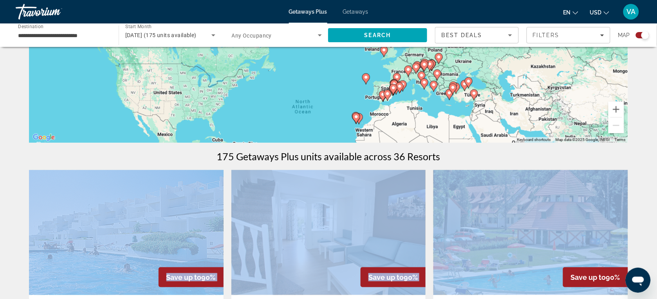
drag, startPoint x: 631, startPoint y: 189, endPoint x: 624, endPoint y: 153, distance: 35.9
drag, startPoint x: 624, startPoint y: 153, endPoint x: 556, endPoint y: 135, distance: 70.8
click at [556, 135] on div "To activate drag with keyboard, press Alt + Enter. Once in keyboard drag state,…" at bounding box center [328, 25] width 599 height 235
click at [618, 106] on button "Zoom in" at bounding box center [616, 110] width 16 height 16
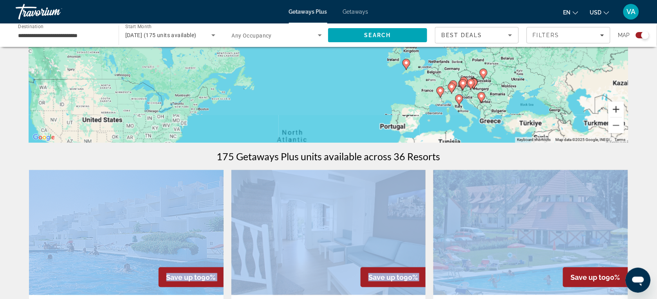
click at [618, 106] on button "Zoom in" at bounding box center [616, 110] width 16 height 16
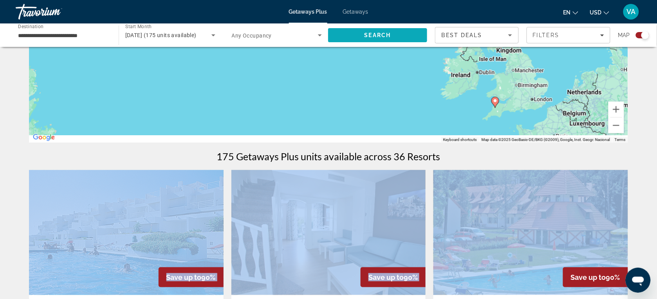
drag, startPoint x: 618, startPoint y: 106, endPoint x: 414, endPoint y: 28, distance: 218.6
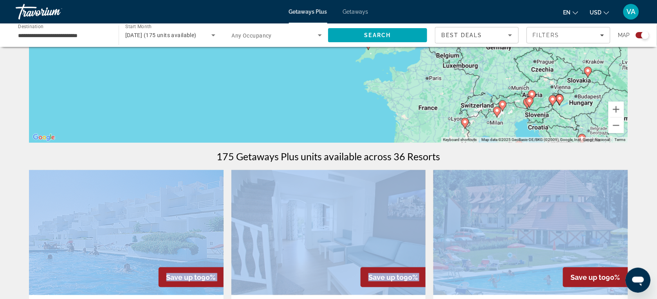
drag, startPoint x: 467, startPoint y: 101, endPoint x: 413, endPoint y: 74, distance: 60.4
click at [413, 74] on div "To activate drag with keyboard, press Alt + Enter. Once in keyboard drag state,…" at bounding box center [328, 25] width 599 height 235
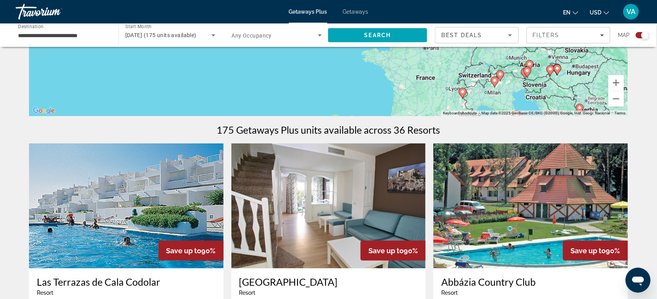
scroll to position [196, 0]
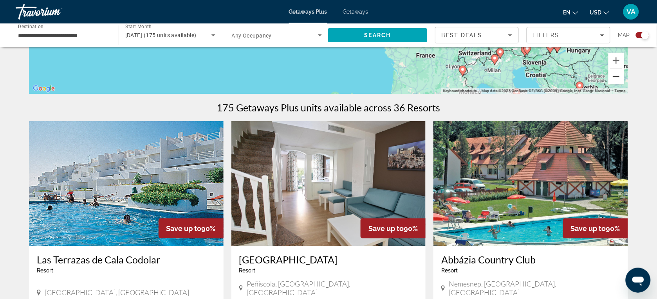
click at [619, 81] on button "Zoom out" at bounding box center [616, 77] width 16 height 16
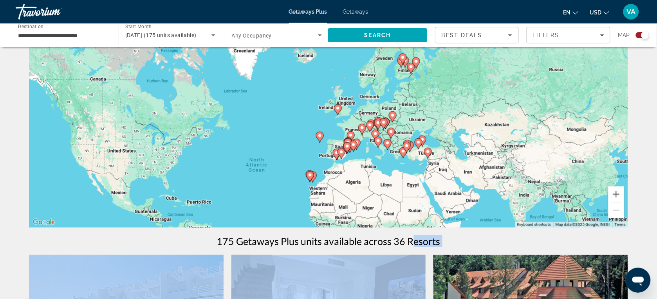
scroll to position [49, 0]
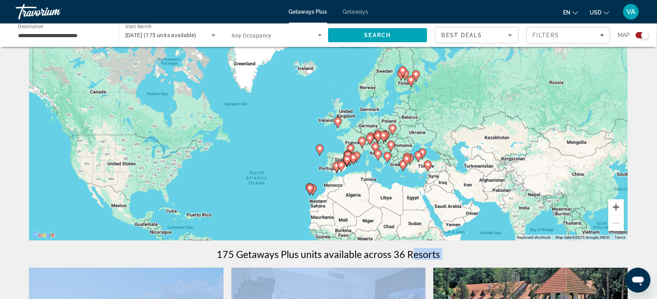
click at [611, 205] on button "Zoom in" at bounding box center [616, 208] width 16 height 16
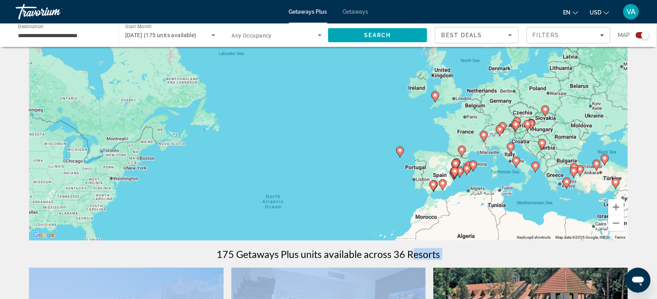
drag, startPoint x: 192, startPoint y: 181, endPoint x: 284, endPoint y: 148, distance: 98.3
click at [284, 148] on div "To activate drag with keyboard, press Alt + Enter. Once in keyboard drag state,…" at bounding box center [328, 123] width 599 height 235
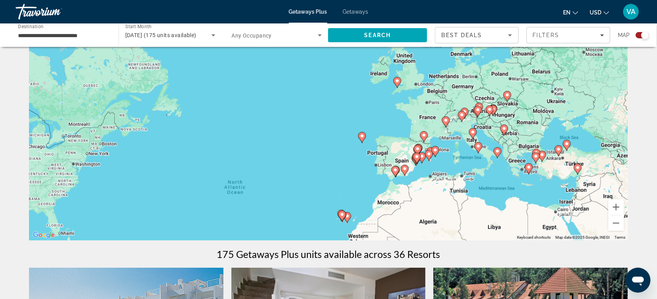
drag, startPoint x: 498, startPoint y: 149, endPoint x: 464, endPoint y: 137, distance: 35.4
click at [464, 137] on div "To activate drag with keyboard, press Alt + Enter. Once in keyboard drag state,…" at bounding box center [328, 123] width 599 height 235
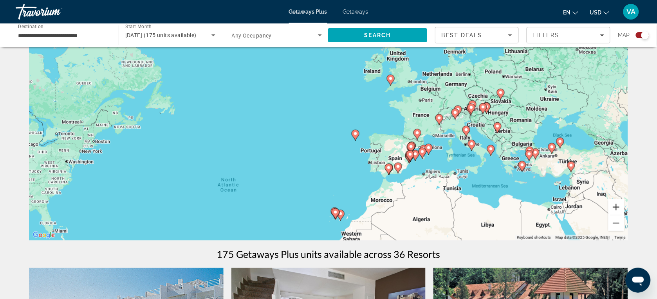
click at [615, 206] on button "Zoom in" at bounding box center [616, 208] width 16 height 16
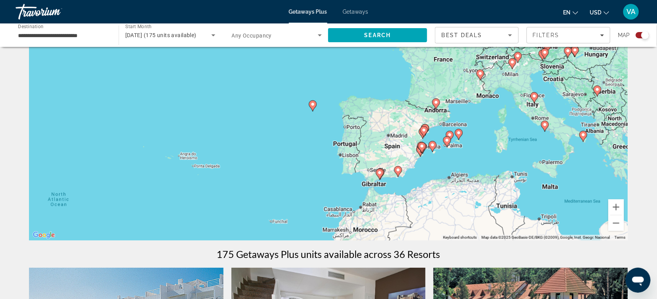
drag, startPoint x: 537, startPoint y: 179, endPoint x: 465, endPoint y: 130, distance: 87.0
click at [465, 130] on div "To activate drag with keyboard, press Alt + Enter. Once in keyboard drag state,…" at bounding box center [328, 123] width 599 height 235
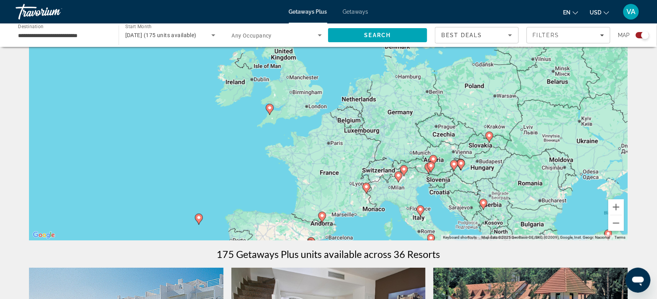
drag, startPoint x: 470, startPoint y: 110, endPoint x: 362, endPoint y: 222, distance: 155.5
click at [360, 224] on div "To activate drag with keyboard, press Alt + Enter. Once in keyboard drag state,…" at bounding box center [328, 123] width 599 height 235
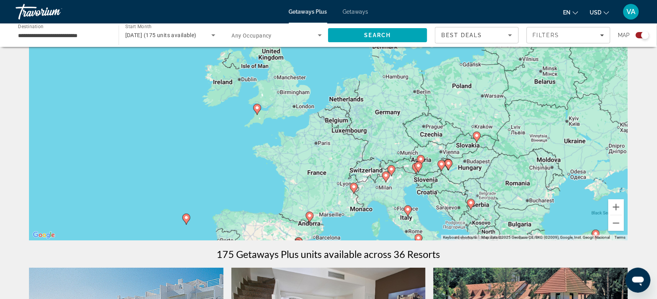
drag, startPoint x: 381, startPoint y: 139, endPoint x: 365, endPoint y: 144, distance: 17.5
click at [365, 146] on div "To activate drag with keyboard, press Alt + Enter. Once in keyboard drag state,…" at bounding box center [328, 123] width 599 height 235
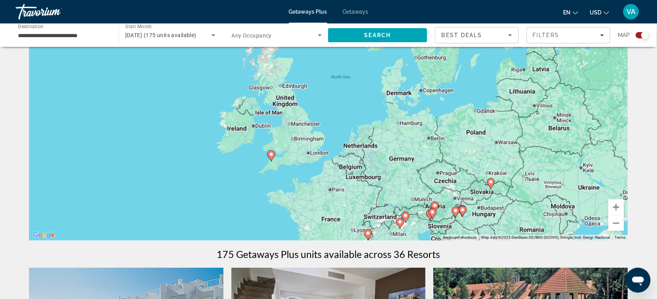
drag, startPoint x: 362, startPoint y: 128, endPoint x: 378, endPoint y: 173, distance: 48.4
click at [378, 174] on div "To activate drag with keyboard, press Alt + Enter. Once in keyboard drag state,…" at bounding box center [328, 123] width 599 height 235
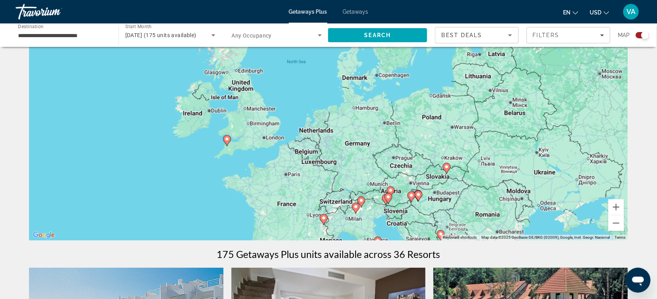
drag, startPoint x: 364, startPoint y: 162, endPoint x: 322, endPoint y: 146, distance: 45.6
click at [321, 148] on div "To activate drag with keyboard, press Alt + Enter. Once in keyboard drag state,…" at bounding box center [328, 123] width 599 height 235
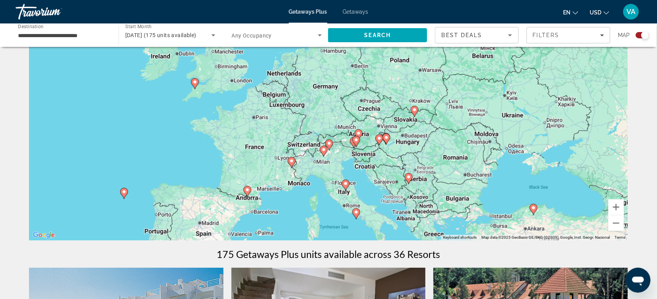
drag, startPoint x: 372, startPoint y: 168, endPoint x: 337, endPoint y: 110, distance: 68.4
click at [337, 110] on div "To activate drag with keyboard, press Alt + Enter. Once in keyboard drag state,…" at bounding box center [328, 123] width 599 height 235
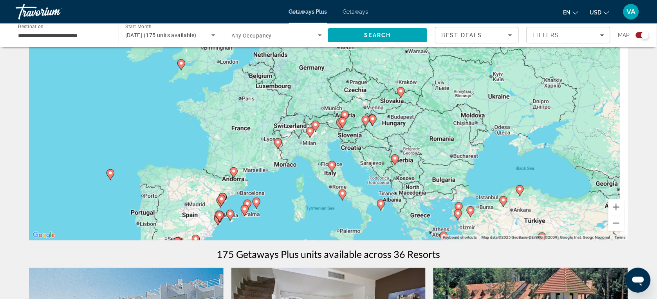
drag, startPoint x: 368, startPoint y: 153, endPoint x: 351, endPoint y: 128, distance: 30.3
click at [351, 128] on div "To activate drag with keyboard, press Alt + Enter. Once in keyboard drag state,…" at bounding box center [328, 123] width 599 height 235
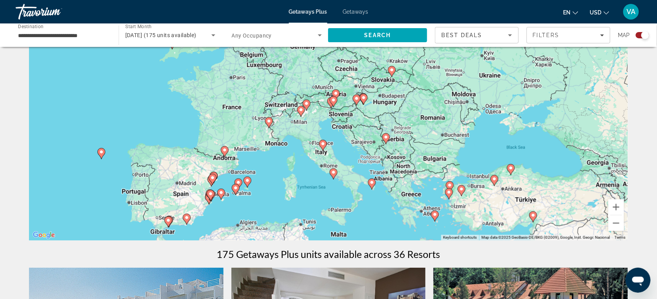
drag, startPoint x: 348, startPoint y: 147, endPoint x: 343, endPoint y: 133, distance: 14.7
click at [343, 133] on div "To activate drag with keyboard, press Alt + Enter. Once in keyboard drag state,…" at bounding box center [328, 123] width 599 height 235
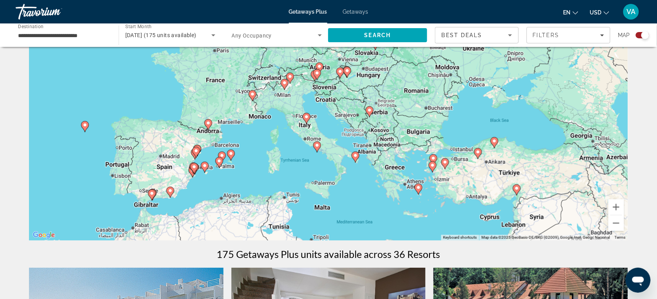
drag, startPoint x: 333, startPoint y: 176, endPoint x: 319, endPoint y: 151, distance: 28.7
click at [319, 151] on gmp-advanced-marker "Main content" at bounding box center [317, 147] width 8 height 12
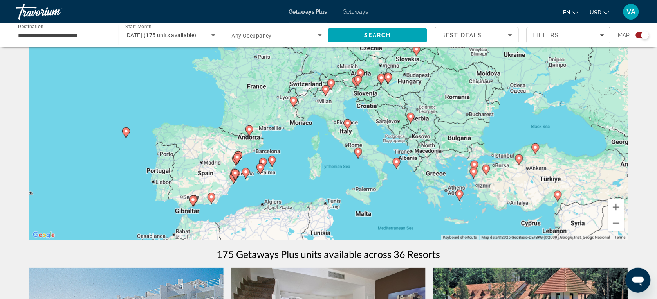
drag, startPoint x: 268, startPoint y: 135, endPoint x: 309, endPoint y: 143, distance: 42.3
click at [309, 143] on div "To activate drag with keyboard, press Alt + Enter. Once in keyboard drag state,…" at bounding box center [328, 123] width 599 height 235
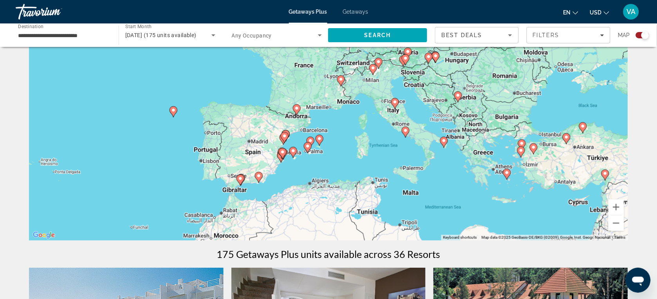
drag, startPoint x: 287, startPoint y: 151, endPoint x: 319, endPoint y: 135, distance: 36.2
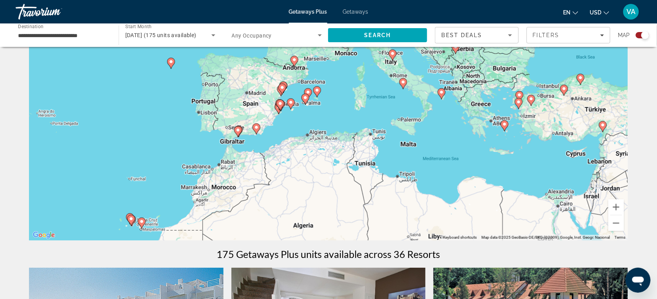
drag, startPoint x: 310, startPoint y: 166, endPoint x: 308, endPoint y: 117, distance: 49.7
click at [308, 117] on div "To activate drag with keyboard, press Alt + Enter. Once in keyboard drag state,…" at bounding box center [328, 123] width 599 height 235
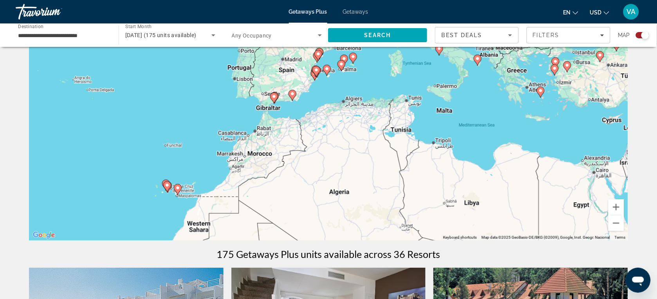
drag, startPoint x: 263, startPoint y: 135, endPoint x: 300, endPoint y: 102, distance: 50.2
click at [300, 102] on div "To activate drag with keyboard, press Alt + Enter. Once in keyboard drag state,…" at bounding box center [328, 123] width 599 height 235
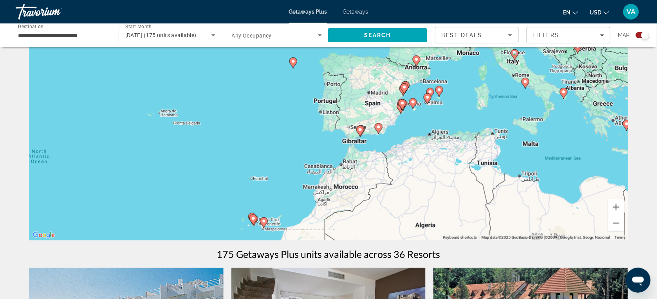
drag, startPoint x: 175, startPoint y: 100, endPoint x: 262, endPoint y: 135, distance: 93.6
click at [262, 135] on div "To activate drag with keyboard, press Alt + Enter. Once in keyboard drag state,…" at bounding box center [328, 123] width 599 height 235
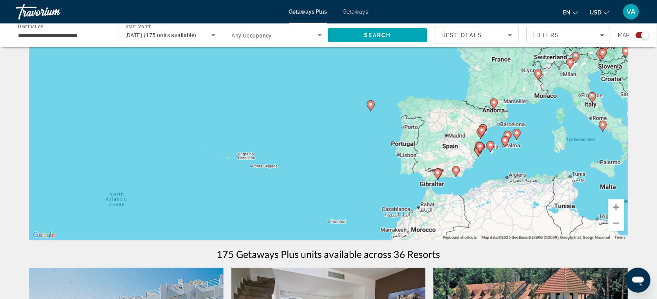
drag, startPoint x: 246, startPoint y: 132, endPoint x: 313, endPoint y: 167, distance: 76.5
click at [313, 167] on div "To activate drag with keyboard, press Alt + Enter. Once in keyboard drag state,…" at bounding box center [328, 123] width 599 height 235
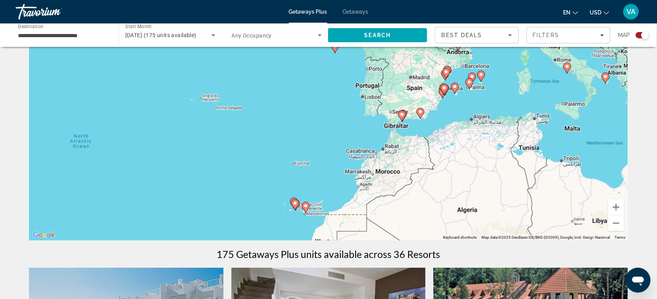
drag, startPoint x: 325, startPoint y: 148, endPoint x: 296, endPoint y: 97, distance: 58.3
click at [296, 97] on div "To activate drag with keyboard, press Alt + Enter. Once in keyboard drag state,…" at bounding box center [328, 123] width 599 height 235
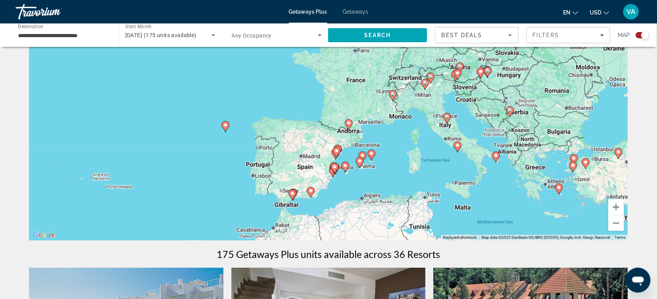
drag, startPoint x: 369, startPoint y: 128, endPoint x: 259, endPoint y: 199, distance: 131.0
click at [259, 203] on div "To activate drag with keyboard, press Alt + Enter. Once in keyboard drag state,…" at bounding box center [328, 123] width 599 height 235
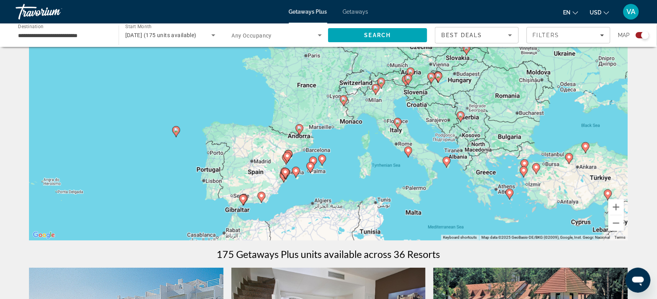
drag, startPoint x: 316, startPoint y: 171, endPoint x: 263, endPoint y: 196, distance: 58.3
click at [263, 196] on div "To activate drag with keyboard, press Alt + Enter. Once in keyboard drag state,…" at bounding box center [328, 123] width 599 height 235
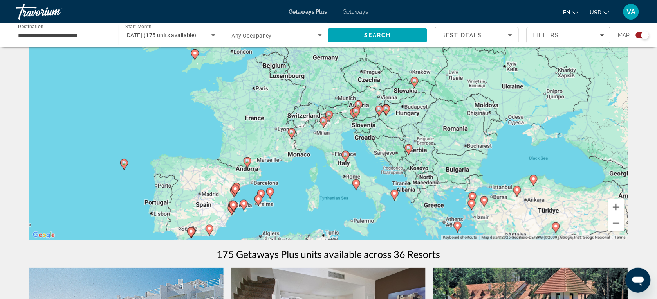
drag, startPoint x: 342, startPoint y: 138, endPoint x: 295, endPoint y: 159, distance: 50.8
click at [295, 159] on div "To activate drag with keyboard, press Alt + Enter. Once in keyboard drag state,…" at bounding box center [328, 123] width 599 height 235
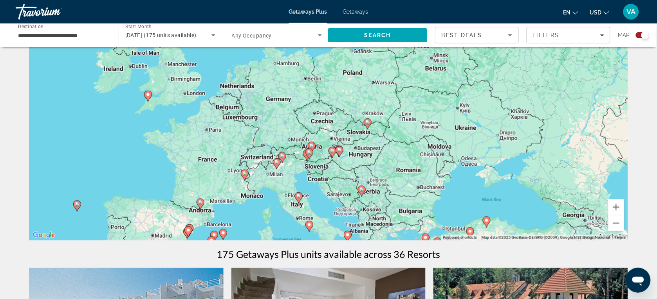
drag, startPoint x: 232, startPoint y: 116, endPoint x: 182, endPoint y: 149, distance: 60.1
click at [182, 149] on div "To activate drag with keyboard, press Alt + Enter. Once in keyboard drag state,…" at bounding box center [328, 123] width 599 height 235
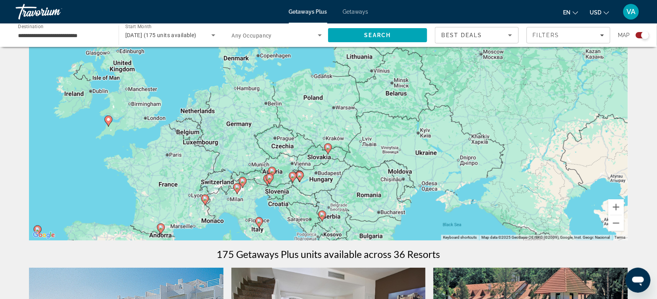
drag, startPoint x: 261, startPoint y: 106, endPoint x: 225, endPoint y: 131, distance: 43.8
click at [225, 131] on div "To activate drag with keyboard, press Alt + Enter. Once in keyboard drag state,…" at bounding box center [328, 123] width 599 height 235
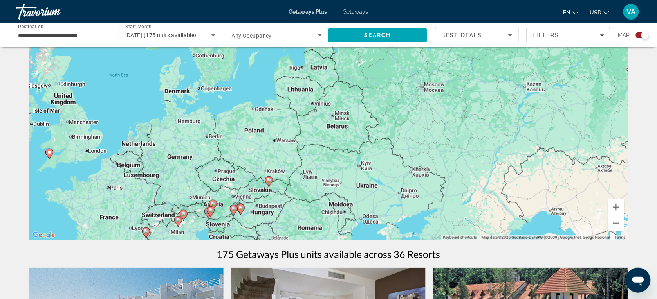
drag, startPoint x: 432, startPoint y: 163, endPoint x: 371, endPoint y: 196, distance: 69.5
click at [371, 196] on div "To activate drag with keyboard, press Alt + Enter. Once in keyboard drag state,…" at bounding box center [328, 123] width 599 height 235
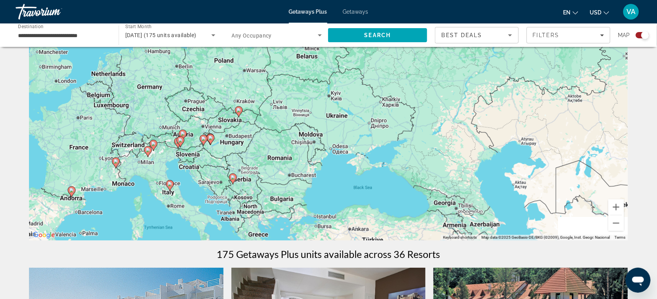
drag, startPoint x: 387, startPoint y: 184, endPoint x: 356, endPoint y: 118, distance: 72.7
click at [359, 119] on div "To activate drag with keyboard, press Alt + Enter. Once in keyboard drag state,…" at bounding box center [328, 123] width 599 height 235
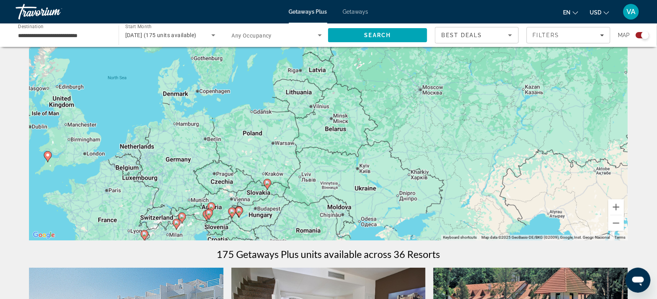
drag, startPoint x: 351, startPoint y: 145, endPoint x: 375, endPoint y: 203, distance: 62.8
click at [376, 203] on div "To activate drag with keyboard, press Alt + Enter. Once in keyboard drag state,…" at bounding box center [328, 123] width 599 height 235
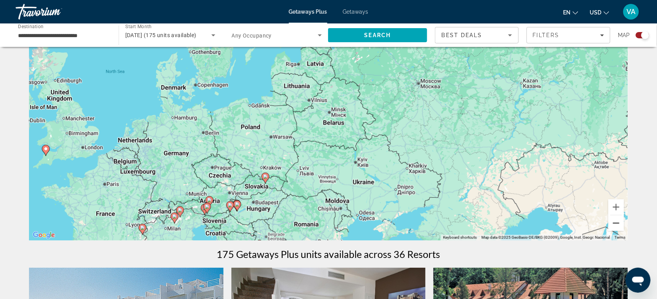
click at [615, 225] on button "Zoom out" at bounding box center [616, 224] width 16 height 16
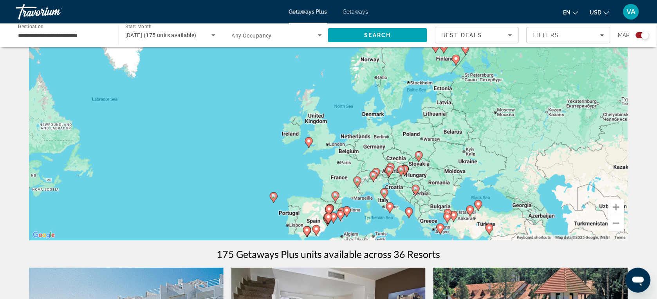
drag, startPoint x: 358, startPoint y: 210, endPoint x: 552, endPoint y: 214, distance: 194.1
click at [552, 214] on div "To activate drag with keyboard, press Alt + Enter. Once in keyboard drag state,…" at bounding box center [328, 123] width 599 height 235
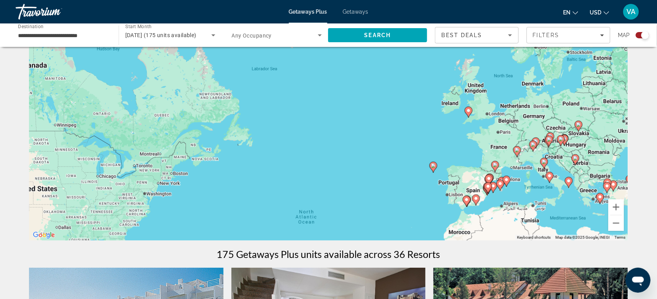
drag, startPoint x: 366, startPoint y: 192, endPoint x: 463, endPoint y: 133, distance: 113.1
click at [463, 134] on div "To activate drag with keyboard, press Alt + Enter. Once in keyboard drag state,…" at bounding box center [328, 123] width 599 height 235
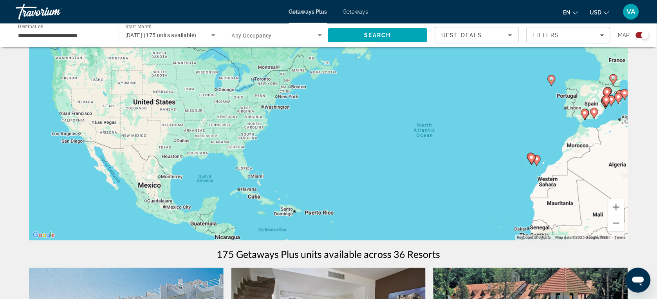
drag, startPoint x: 338, startPoint y: 192, endPoint x: 401, endPoint y: 160, distance: 71.2
click at [401, 160] on div "To activate drag with keyboard, press Alt + Enter. Once in keyboard drag state,…" at bounding box center [328, 123] width 599 height 235
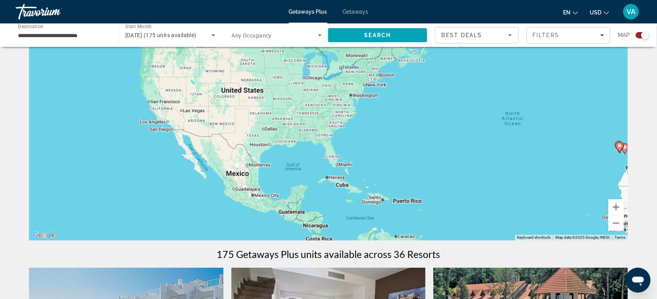
drag, startPoint x: 277, startPoint y: 179, endPoint x: 365, endPoint y: 177, distance: 87.7
click at [365, 177] on div "To activate drag with keyboard, press Alt + Enter. Once in keyboard drag state,…" at bounding box center [328, 123] width 599 height 235
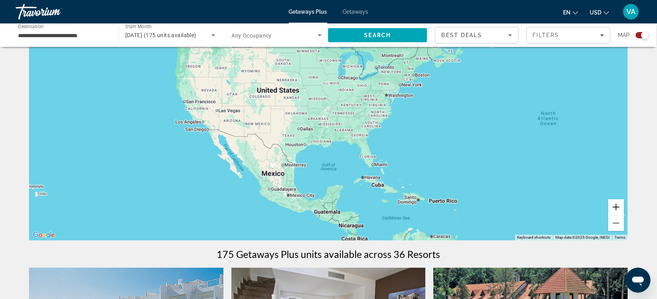
click at [612, 209] on button "Zoom in" at bounding box center [616, 208] width 16 height 16
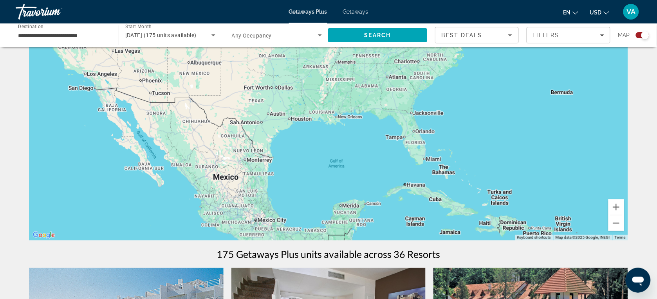
drag, startPoint x: 484, startPoint y: 222, endPoint x: 491, endPoint y: 171, distance: 51.8
click at [491, 171] on div "Main content" at bounding box center [328, 123] width 599 height 235
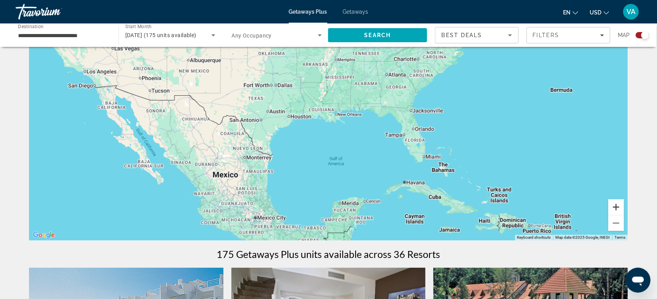
click at [616, 207] on button "Zoom in" at bounding box center [616, 208] width 16 height 16
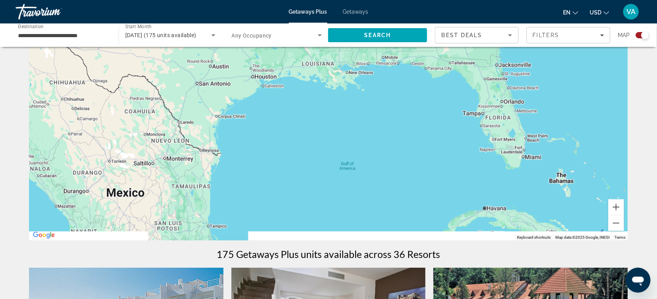
drag, startPoint x: 421, startPoint y: 189, endPoint x: 415, endPoint y: 150, distance: 39.6
click at [434, 155] on div "Main content" at bounding box center [328, 123] width 599 height 235
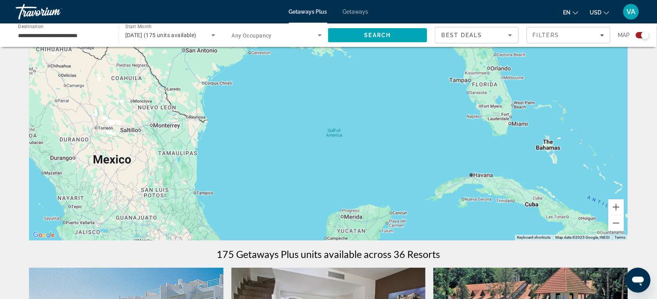
drag, startPoint x: 417, startPoint y: 158, endPoint x: 408, endPoint y: 128, distance: 31.2
click at [408, 128] on div "Main content" at bounding box center [328, 123] width 599 height 235
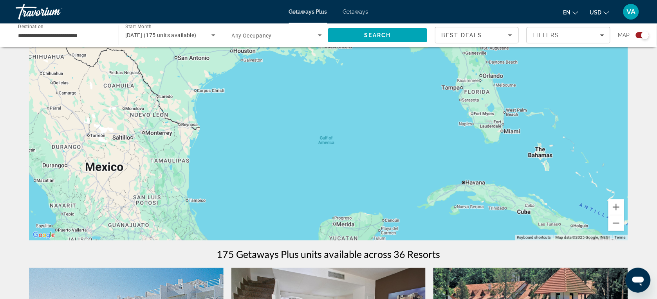
drag, startPoint x: 439, startPoint y: 132, endPoint x: 429, endPoint y: 142, distance: 13.8
click at [429, 142] on div "Main content" at bounding box center [328, 123] width 599 height 235
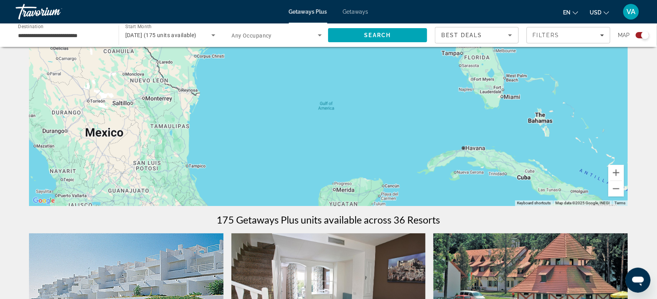
scroll to position [98, 0]
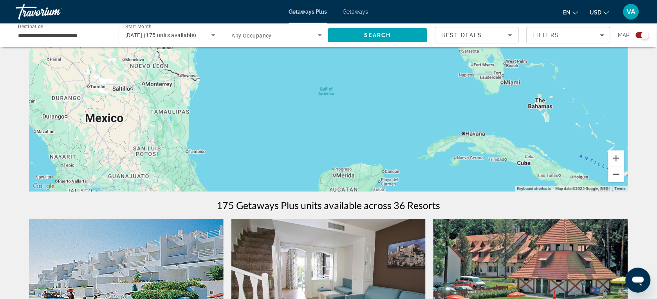
click at [617, 174] on button "Zoom out" at bounding box center [616, 175] width 16 height 16
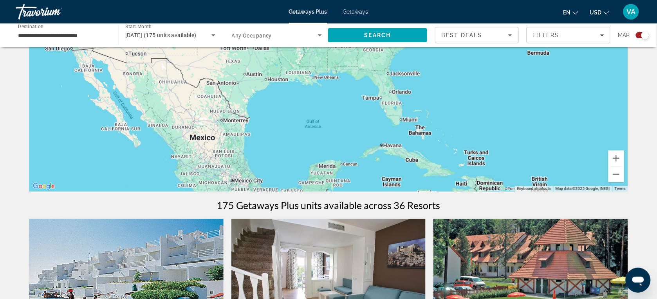
drag, startPoint x: 381, startPoint y: 134, endPoint x: 365, endPoint y: 177, distance: 45.6
click at [364, 177] on div "Main content" at bounding box center [328, 74] width 599 height 235
